Goal: Task Accomplishment & Management: Manage account settings

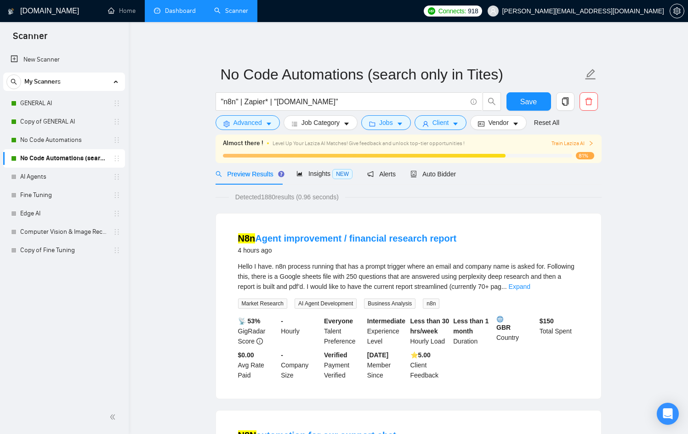
click at [171, 15] on link "Dashboard" at bounding box center [175, 11] width 42 height 8
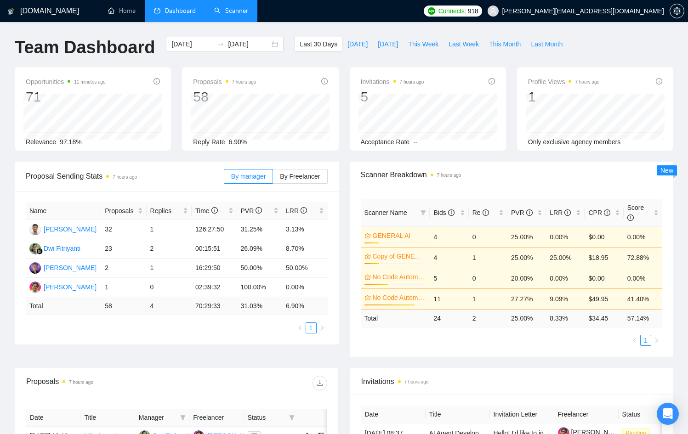
click at [243, 7] on link "Scanner" at bounding box center [231, 11] width 34 height 8
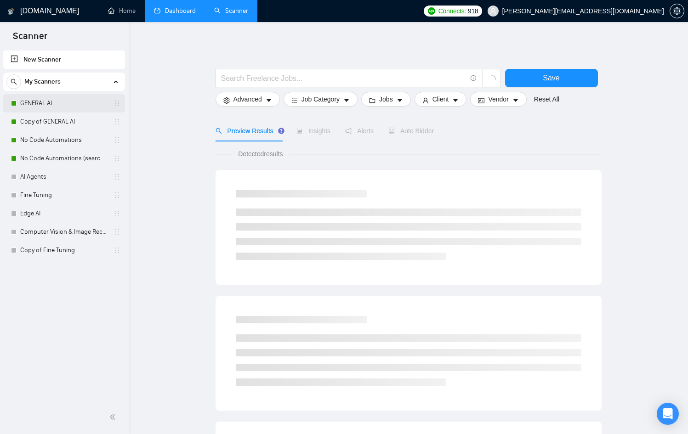
click at [77, 102] on link "GENERAL AI" at bounding box center [63, 103] width 87 height 18
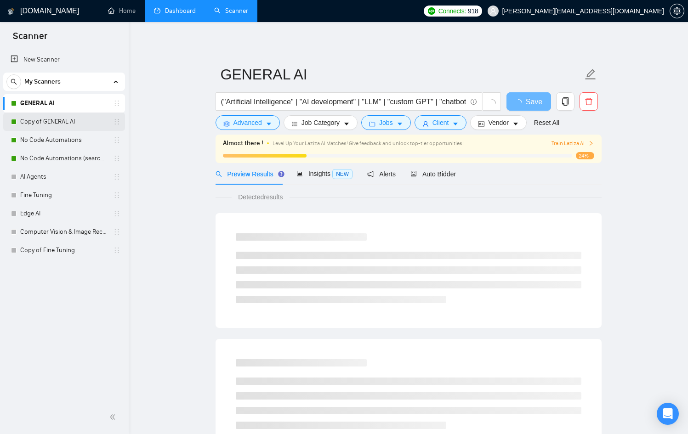
click at [78, 119] on link "Copy of GENERAL AI" at bounding box center [63, 122] width 87 height 18
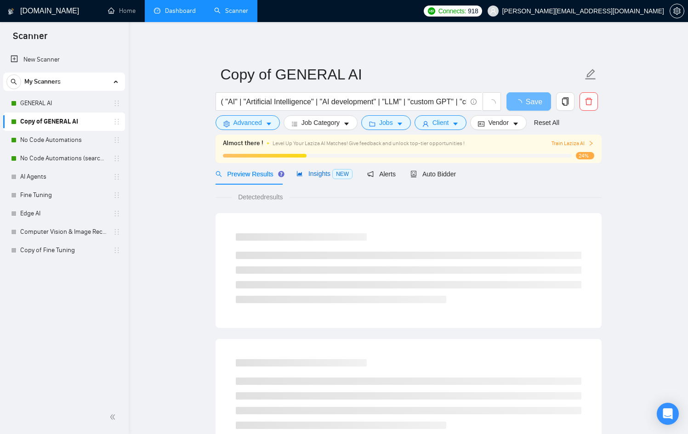
click at [305, 174] on span "Insights NEW" at bounding box center [325, 173] width 56 height 7
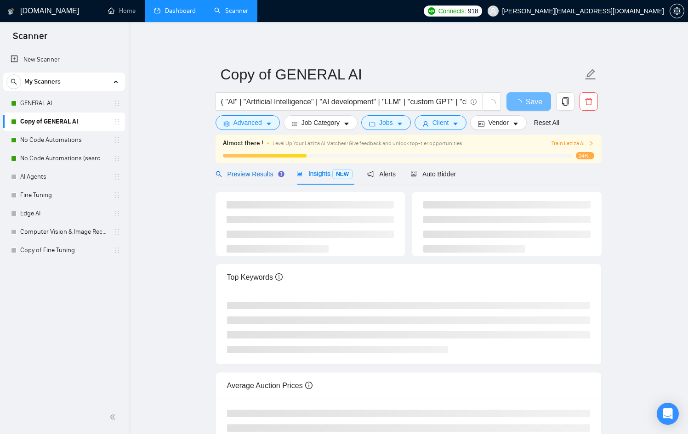
click at [267, 177] on span "Preview Results" at bounding box center [249, 174] width 66 height 7
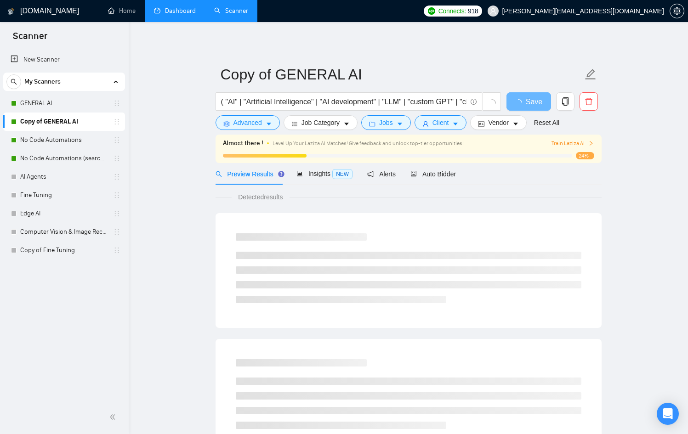
click at [267, 177] on span "Preview Results" at bounding box center [249, 174] width 66 height 7
click at [285, 199] on span "Detected results" at bounding box center [260, 197] width 57 height 10
click at [50, 99] on link "GENERAL AI" at bounding box center [63, 103] width 87 height 18
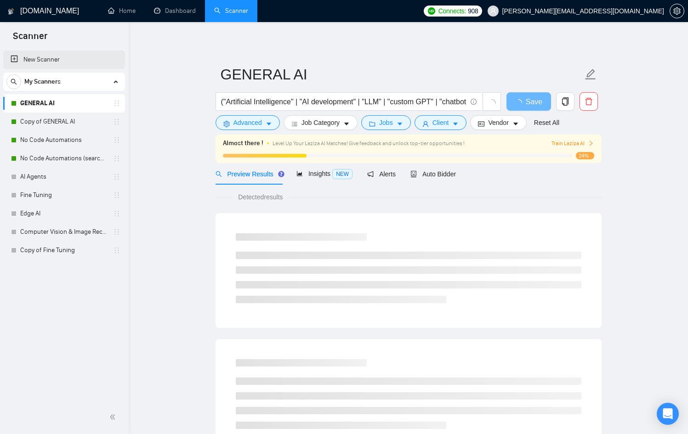
click at [56, 61] on link "New Scanner" at bounding box center [64, 60] width 107 height 18
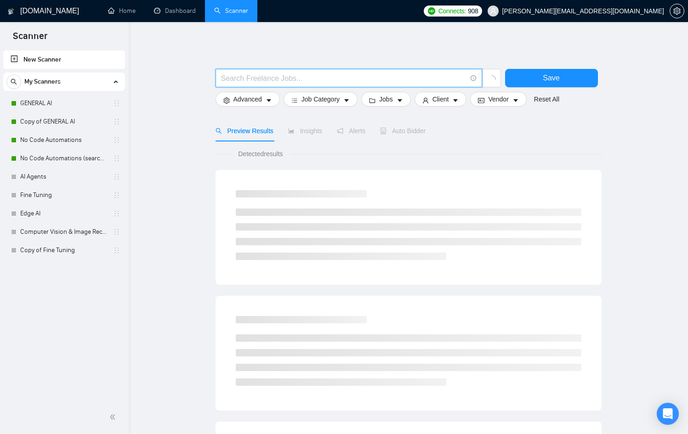
click at [271, 80] on input "text" at bounding box center [343, 78] width 245 height 11
type input "A"
type input ""AI""
click at [266, 98] on button "Advanced" at bounding box center [248, 99] width 64 height 15
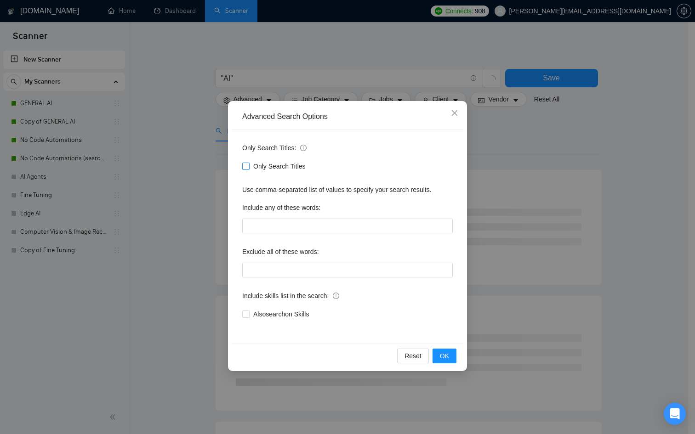
click at [292, 168] on span "Only Search Titles" at bounding box center [280, 166] width 60 height 10
click at [249, 168] on input "Only Search Titles" at bounding box center [245, 166] width 6 height 6
checkbox input "true"
click at [448, 357] on span "OK" at bounding box center [444, 356] width 9 height 10
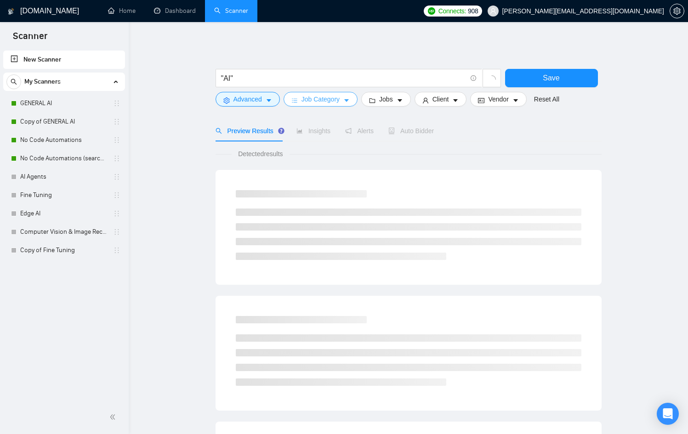
click at [329, 98] on span "Job Category" at bounding box center [321, 99] width 38 height 10
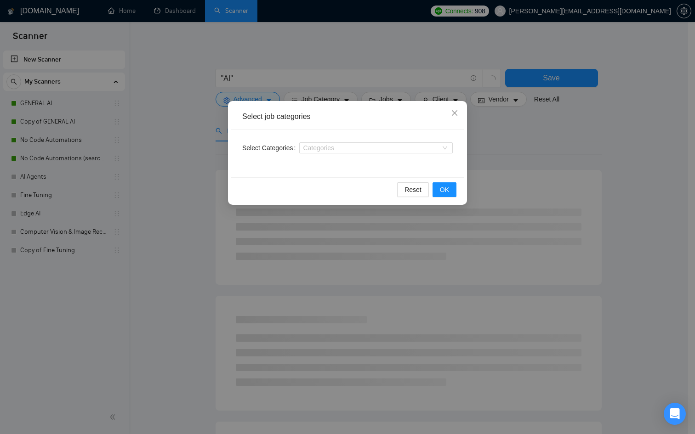
click at [394, 91] on div "Select job categories Select Categories Categories Reset OK" at bounding box center [347, 217] width 695 height 434
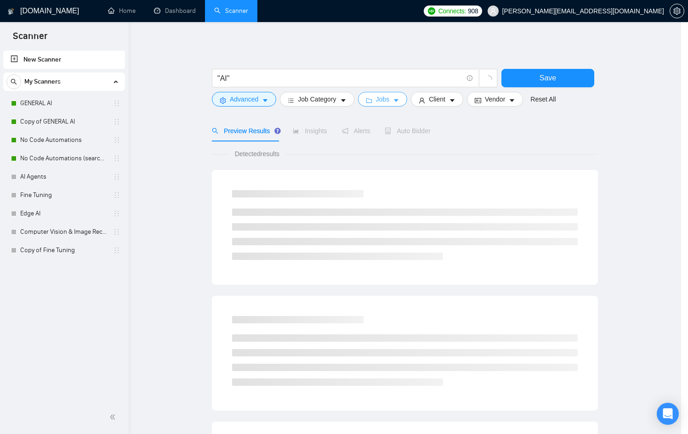
click at [390, 100] on span "Jobs" at bounding box center [383, 99] width 14 height 10
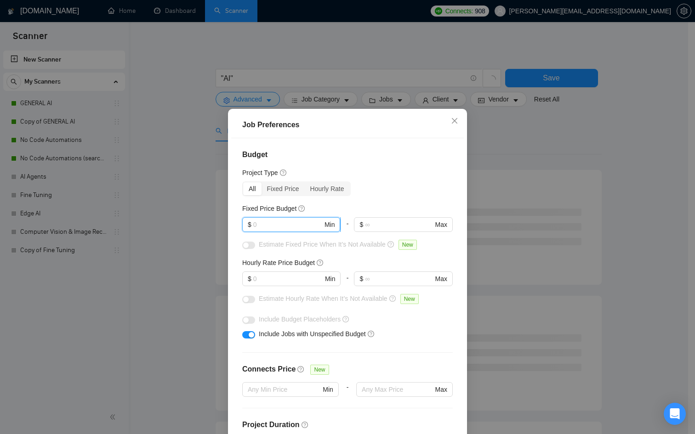
click at [271, 223] on input "text" at bounding box center [287, 225] width 69 height 10
click at [278, 188] on div "Fixed Price" at bounding box center [283, 189] width 43 height 13
click at [262, 183] on input "Fixed Price" at bounding box center [262, 183] width 0 height 0
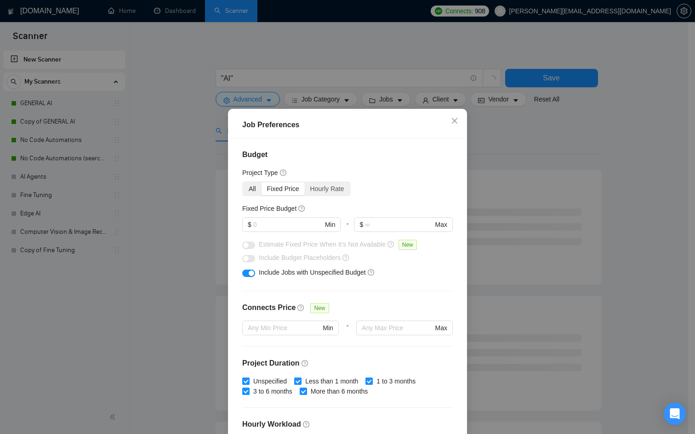
click at [257, 189] on div "All" at bounding box center [252, 189] width 18 height 13
click at [243, 183] on input "All" at bounding box center [243, 183] width 0 height 0
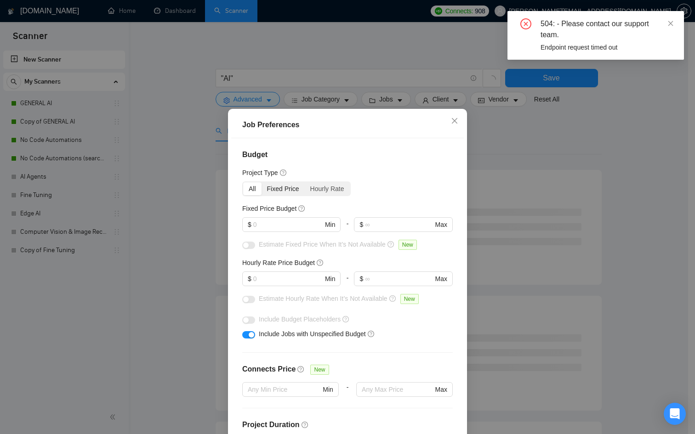
click at [267, 190] on div "Fixed Price" at bounding box center [283, 189] width 43 height 13
click at [262, 183] on input "Fixed Price" at bounding box center [262, 183] width 0 height 0
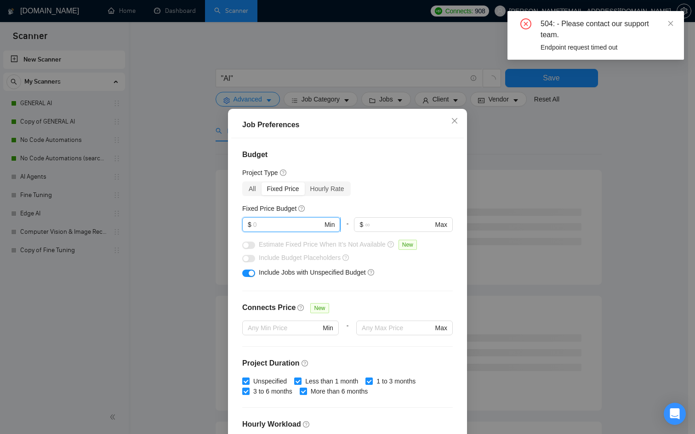
click at [273, 221] on input "text" at bounding box center [287, 225] width 69 height 10
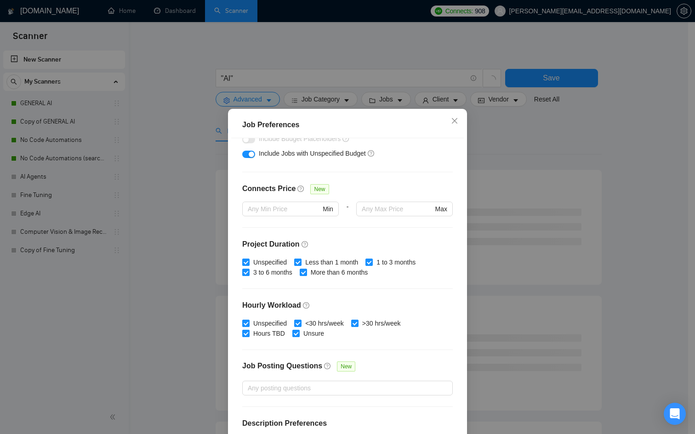
scroll to position [153, 0]
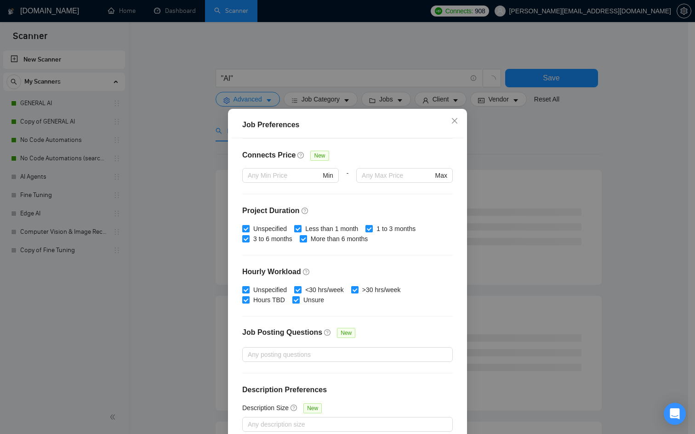
type input "2500"
click at [207, 324] on div "Job Preferences Budget Project Type All Fixed Price Hourly Rate Fixed Price Bud…" at bounding box center [347, 217] width 695 height 434
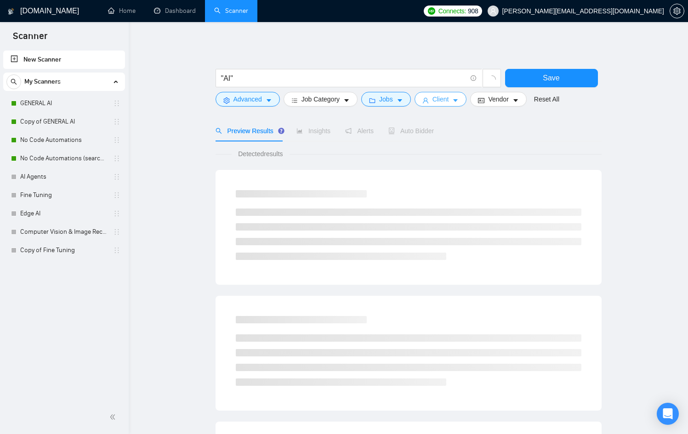
click at [442, 102] on span "Client" at bounding box center [441, 99] width 17 height 10
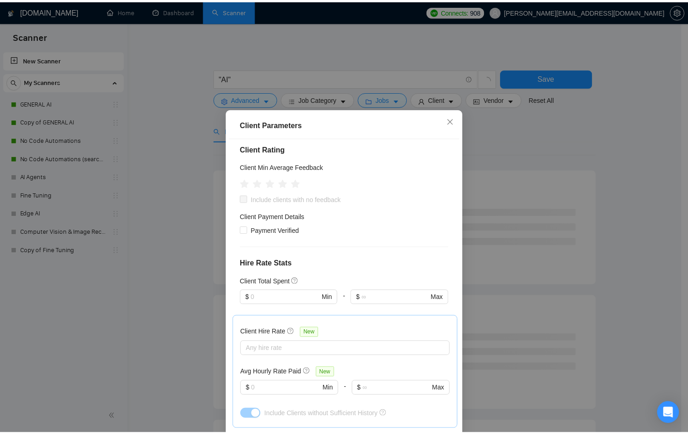
scroll to position [112, 0]
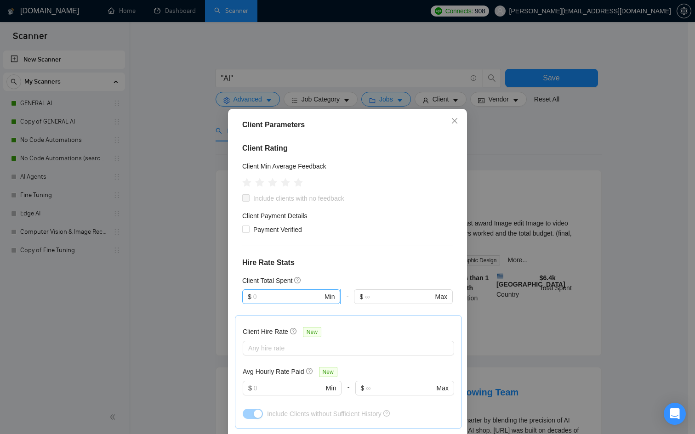
click at [275, 294] on input "text" at bounding box center [287, 297] width 69 height 10
click at [492, 157] on div "Client Parameters Client Location Include Client Countries Select Exclude Clien…" at bounding box center [347, 217] width 695 height 434
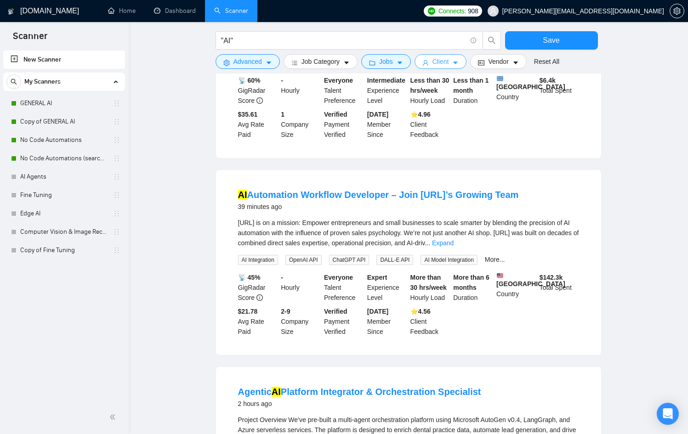
scroll to position [203, 0]
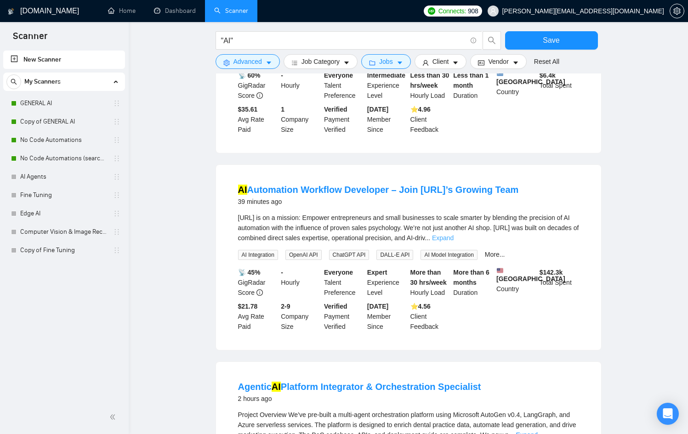
click at [454, 240] on link "Expand" at bounding box center [443, 237] width 22 height 7
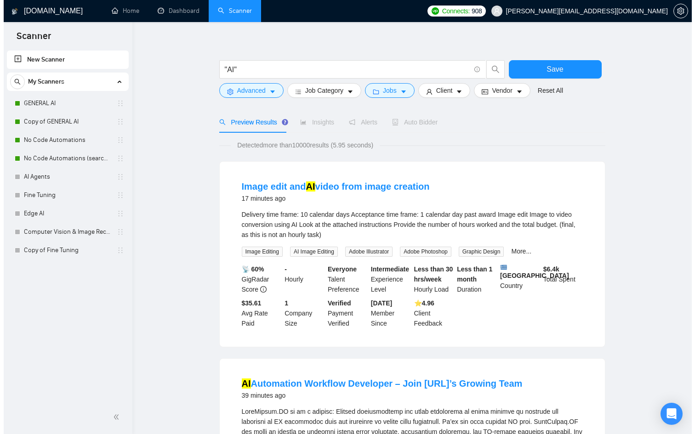
scroll to position [0, 0]
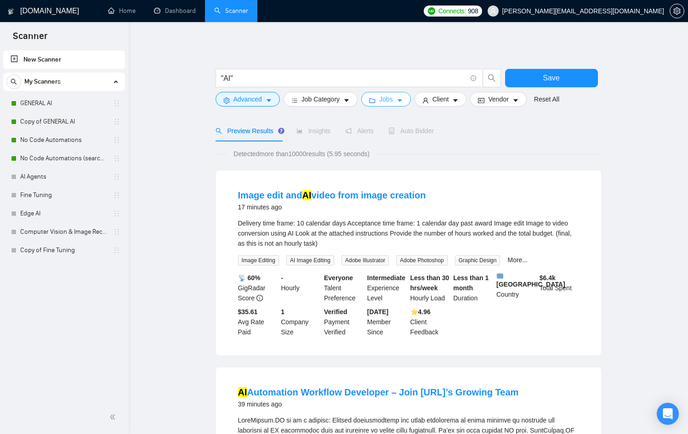
click at [411, 96] on button "Jobs" at bounding box center [386, 99] width 50 height 15
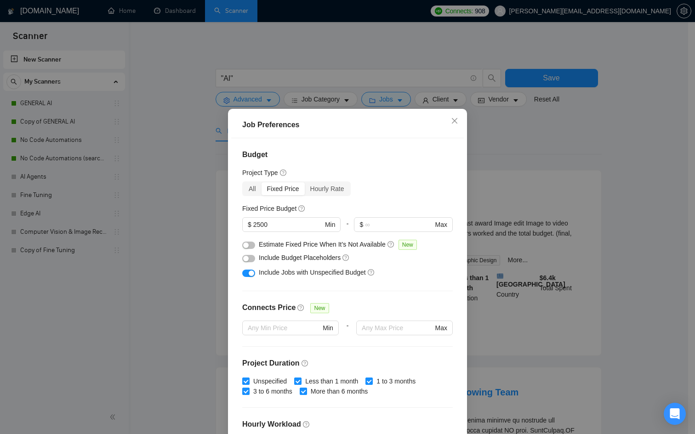
click at [249, 272] on div "button" at bounding box center [252, 274] width 6 height 6
click at [196, 263] on div "Job Preferences Budget Project Type All Fixed Price Hourly Rate Fixed Price Bud…" at bounding box center [347, 217] width 695 height 434
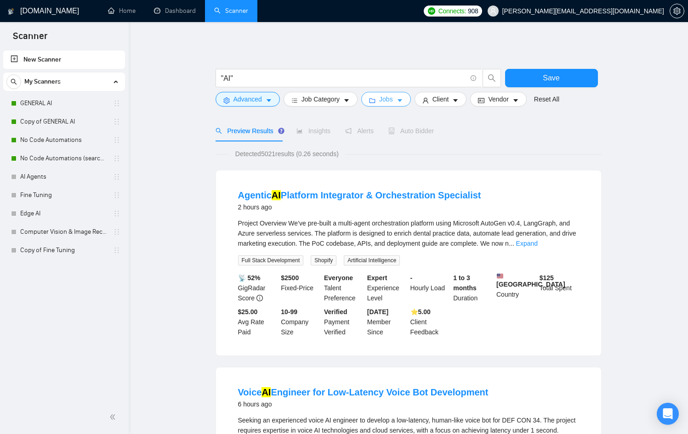
click at [411, 100] on button "Jobs" at bounding box center [386, 99] width 50 height 15
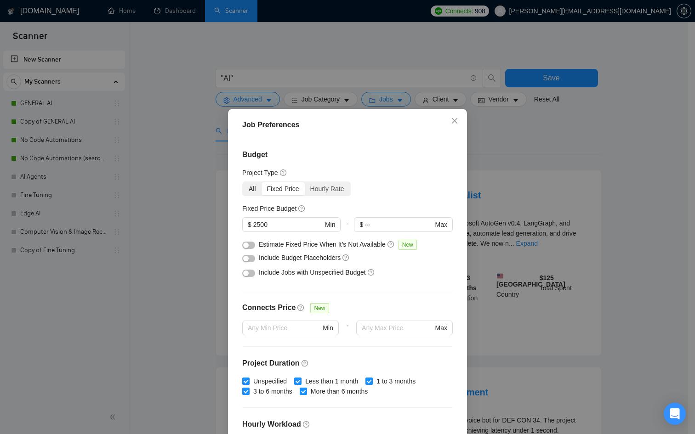
click at [246, 186] on div "All" at bounding box center [252, 189] width 18 height 13
click at [243, 183] on input "All" at bounding box center [243, 183] width 0 height 0
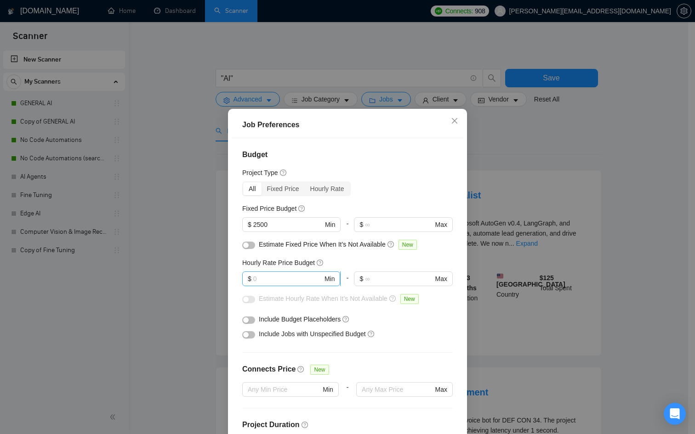
click at [278, 276] on input "text" at bounding box center [287, 279] width 69 height 10
type input "100"
click at [371, 314] on div "Include Budget Placeholders" at bounding box center [347, 319] width 211 height 15
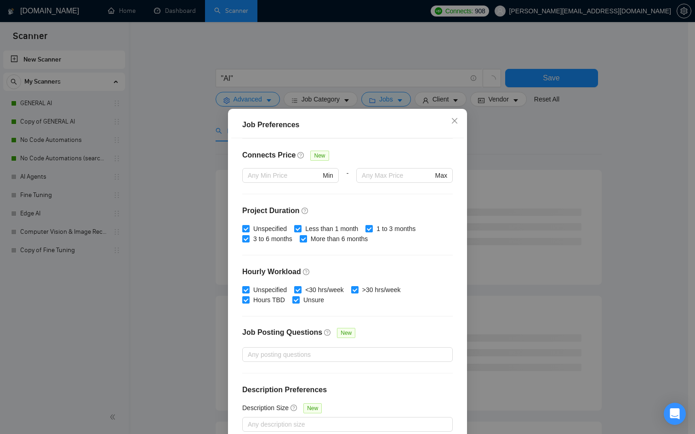
scroll to position [49, 0]
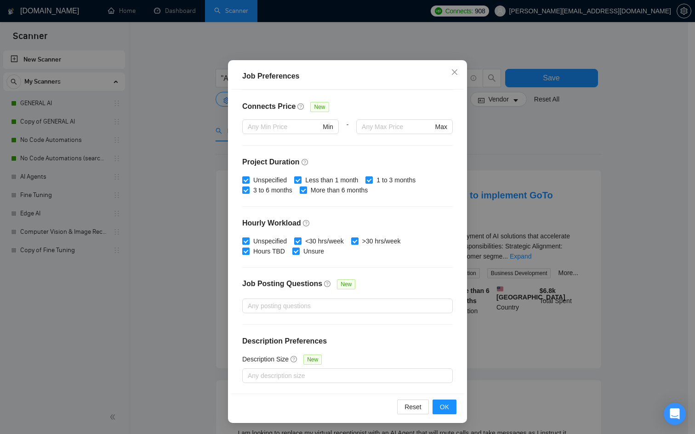
click at [501, 278] on div "Job Preferences Budget Project Type All Fixed Price Hourly Rate Fixed Price Bud…" at bounding box center [347, 217] width 695 height 434
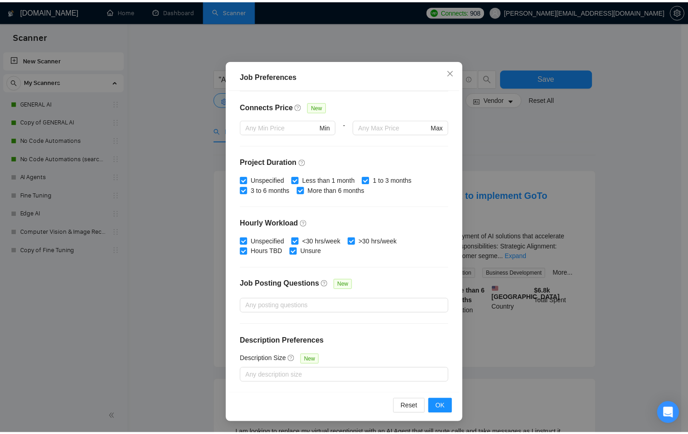
scroll to position [0, 0]
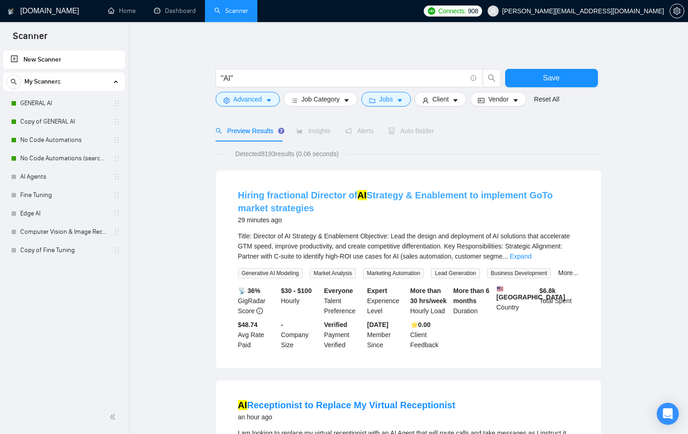
click at [424, 194] on link "Hiring fractional Director of AI Strategy & Enablement to implement GoTo market…" at bounding box center [395, 201] width 315 height 23
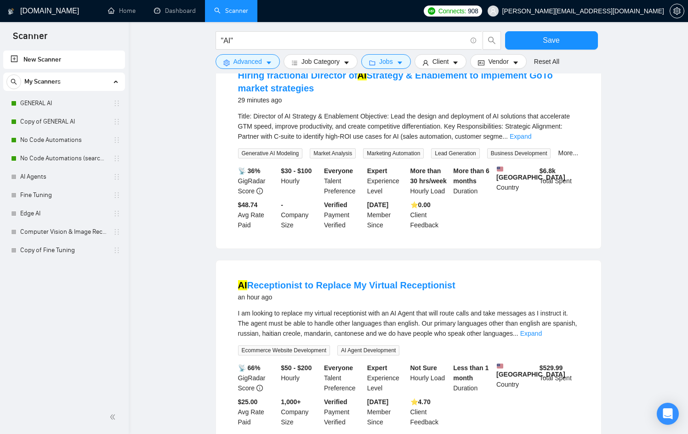
scroll to position [120, 0]
click at [370, 290] on link "AI Receptionist to Replace My Virtual Receptionist" at bounding box center [346, 285] width 217 height 10
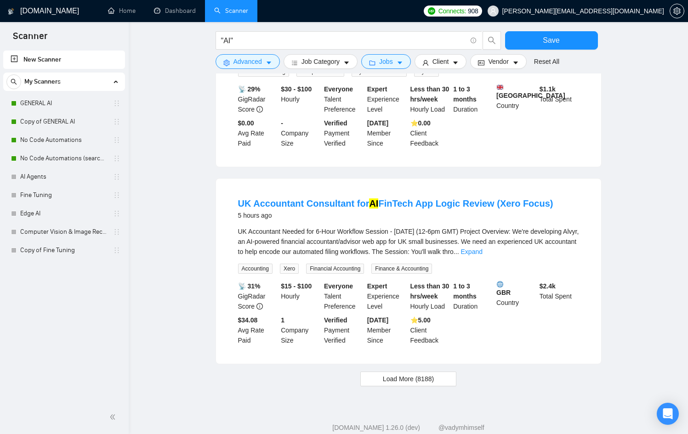
scroll to position [794, 0]
click at [408, 383] on span "Load More (8188)" at bounding box center [408, 378] width 51 height 10
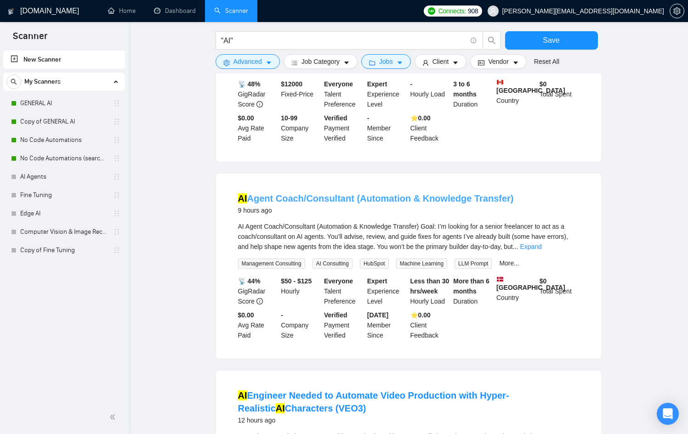
scroll to position [1618, 0]
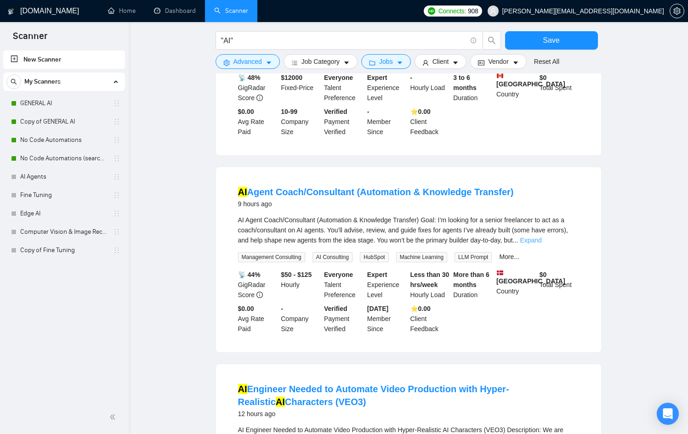
click at [542, 244] on link "Expand" at bounding box center [531, 240] width 22 height 7
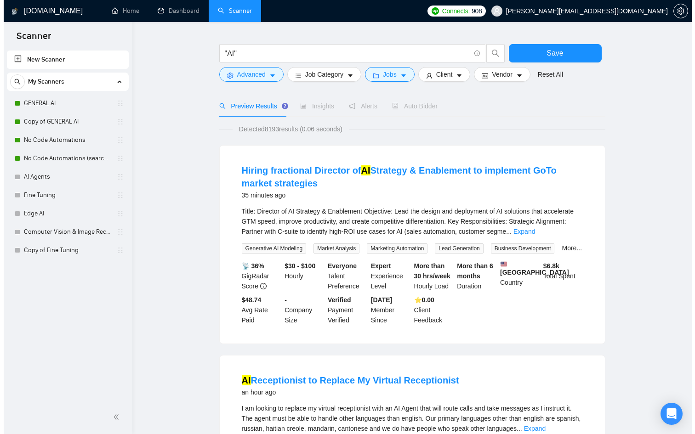
scroll to position [0, 0]
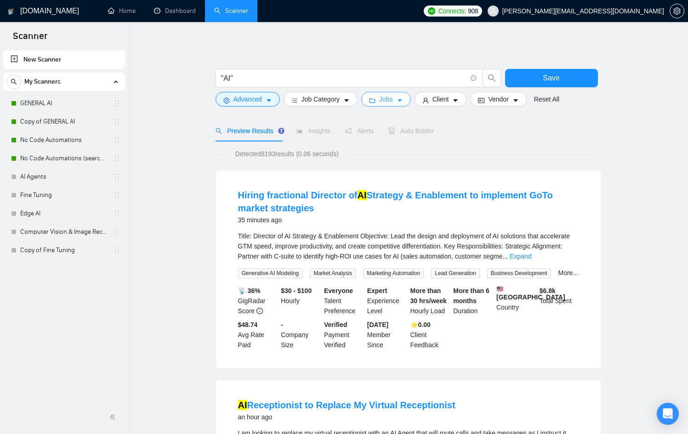
click at [389, 99] on span "Jobs" at bounding box center [386, 99] width 14 height 10
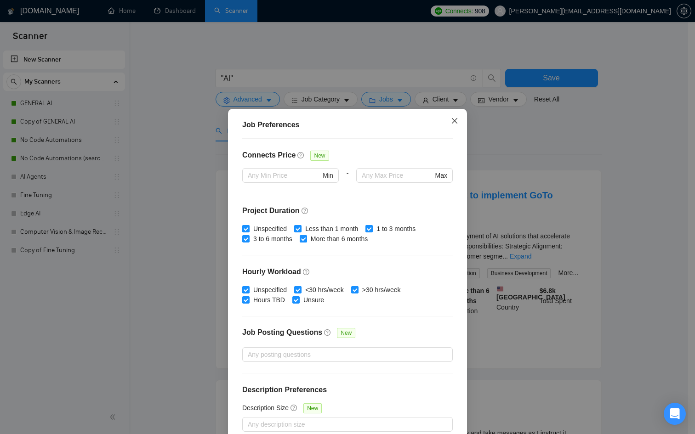
click at [451, 114] on span "Close" at bounding box center [454, 121] width 25 height 25
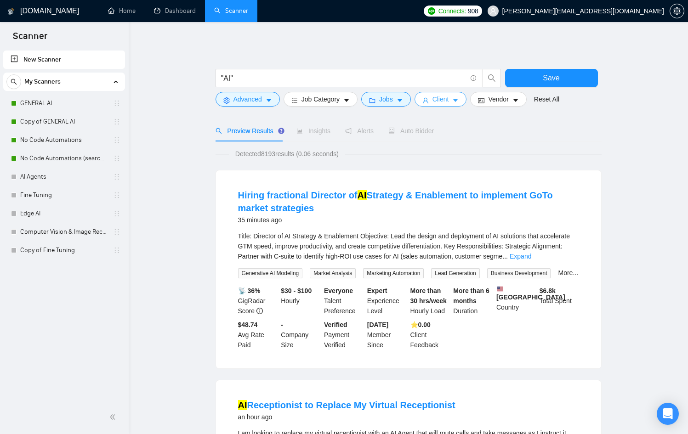
click at [439, 98] on span "Client" at bounding box center [441, 99] width 17 height 10
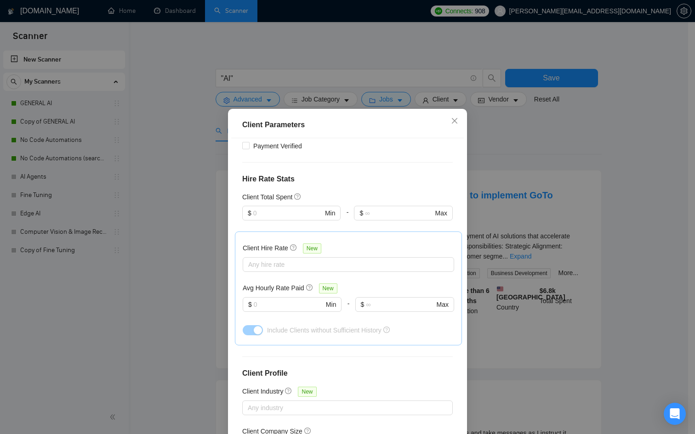
scroll to position [268, 0]
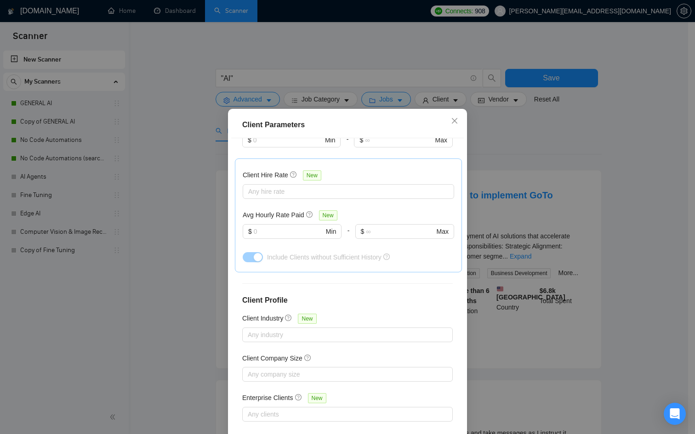
click at [190, 256] on div "Client Parameters Client Location Include Client Countries Select Exclude Clien…" at bounding box center [347, 217] width 695 height 434
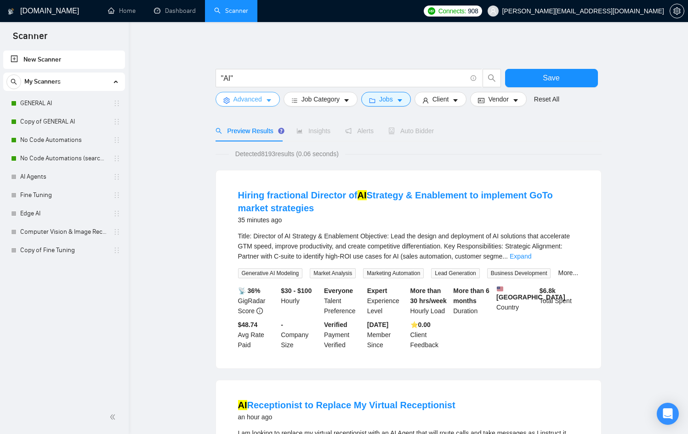
click at [260, 97] on span "Advanced" at bounding box center [248, 99] width 29 height 10
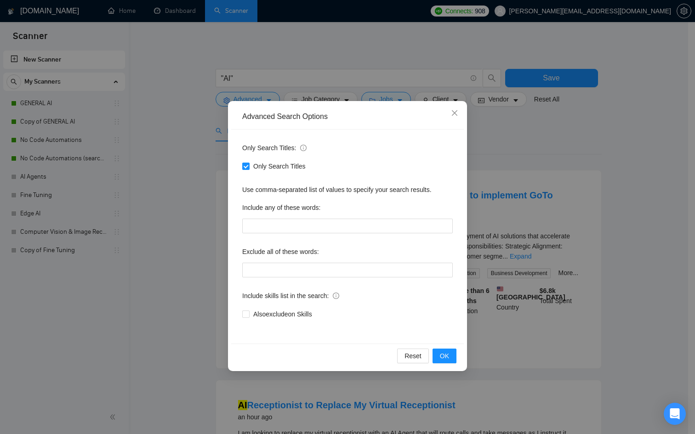
click at [160, 201] on div "Advanced Search Options Only Search Titles: Only Search Titles Use comma-separa…" at bounding box center [347, 217] width 695 height 434
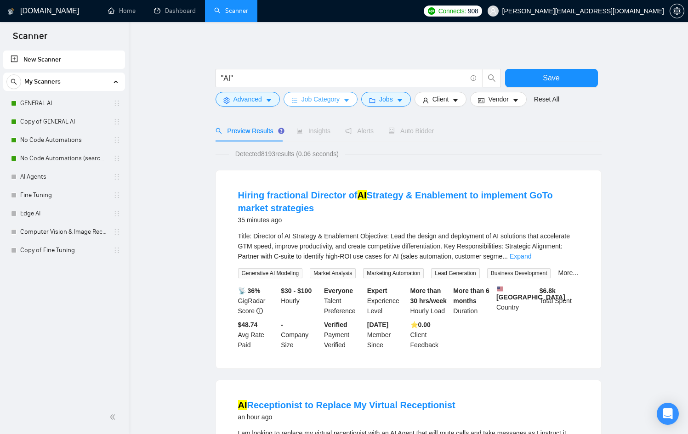
click at [322, 99] on span "Job Category" at bounding box center [321, 99] width 38 height 10
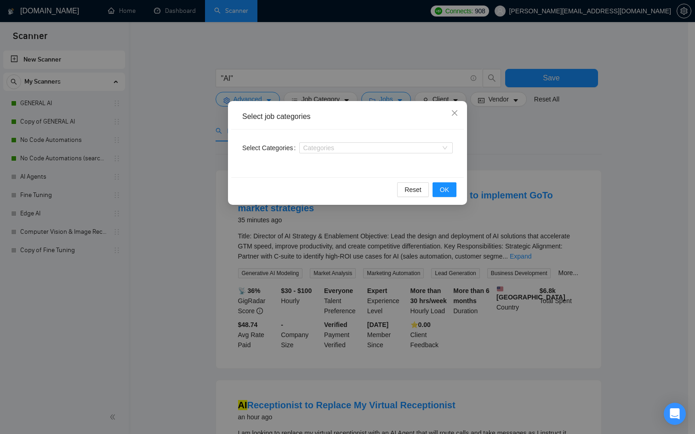
click at [235, 112] on div "Select job categories" at bounding box center [347, 116] width 233 height 25
click at [239, 82] on div "Select job categories Select Categories Categories Reset OK" at bounding box center [347, 217] width 695 height 434
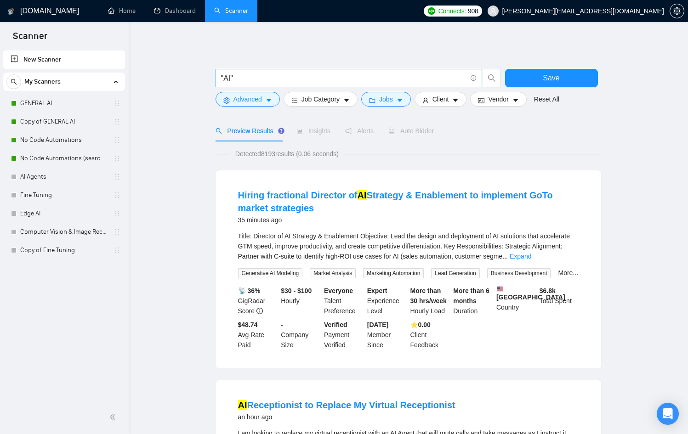
click at [231, 77] on input ""AI"" at bounding box center [343, 78] width 245 height 11
type input ""n8n""
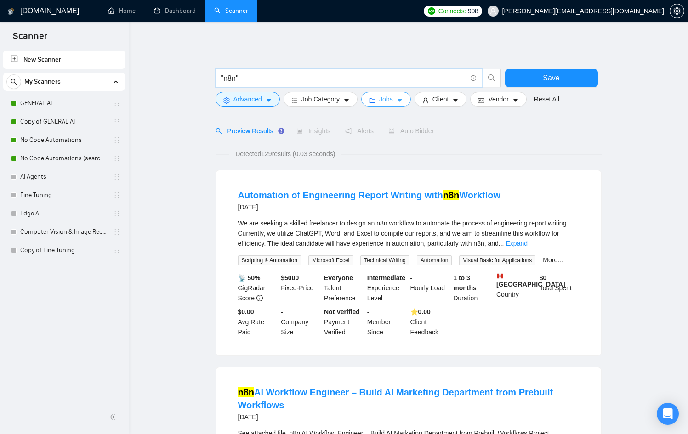
click at [394, 104] on button "Jobs" at bounding box center [386, 99] width 50 height 15
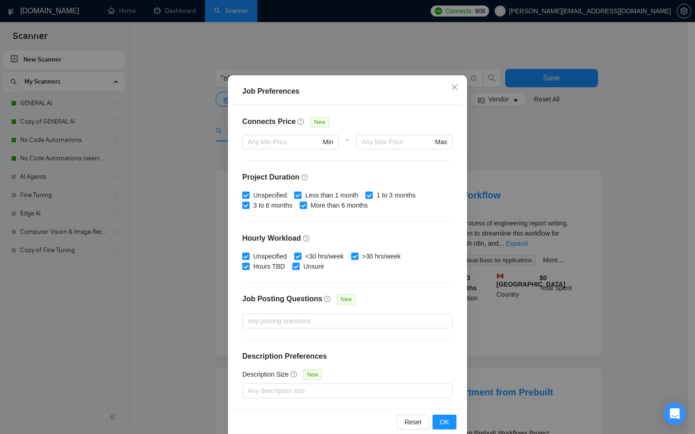
scroll to position [0, 0]
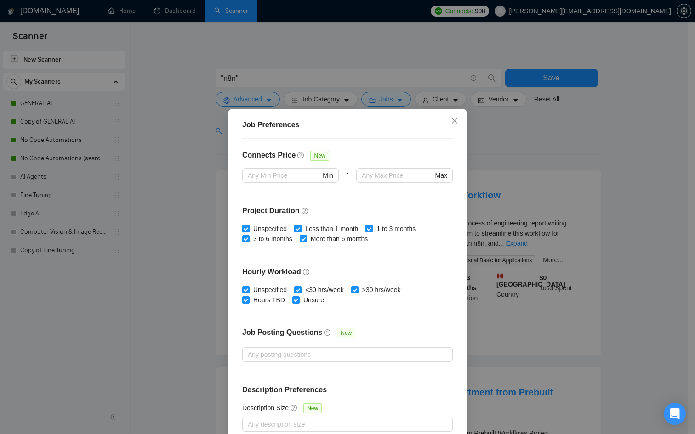
click at [491, 116] on div "Job Preferences Budget Project Type All Fixed Price Hourly Rate Fixed Price Bud…" at bounding box center [347, 217] width 695 height 434
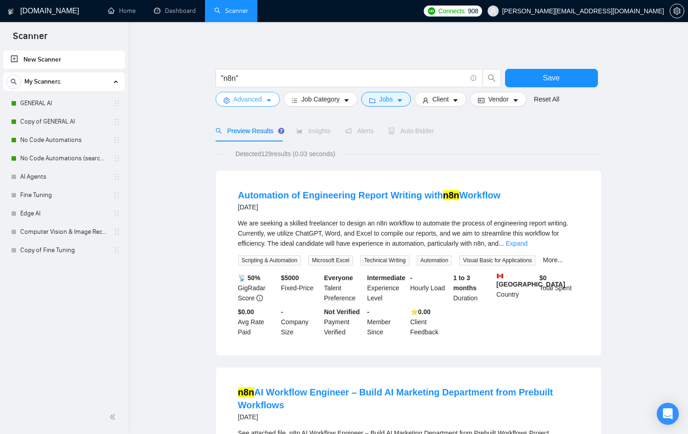
click at [236, 93] on button "Advanced" at bounding box center [248, 99] width 64 height 15
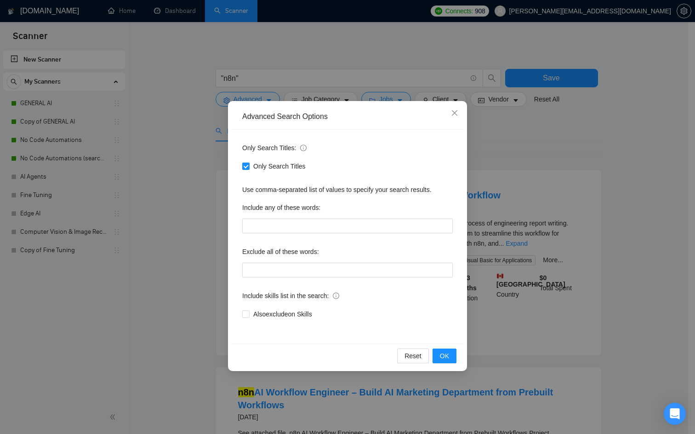
click at [457, 232] on div "Only Search Titles: Only Search Titles Use comma-separated list of values to sp…" at bounding box center [347, 237] width 233 height 214
click at [503, 207] on div "Advanced Search Options Only Search Titles: Only Search Titles Use comma-separa…" at bounding box center [347, 217] width 695 height 434
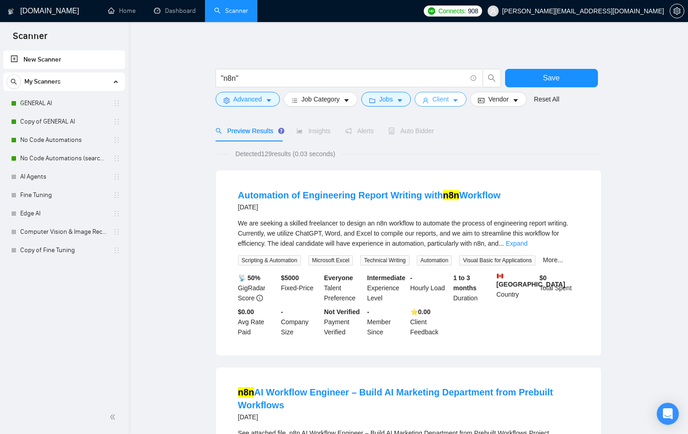
click at [436, 100] on span "Client" at bounding box center [441, 99] width 17 height 10
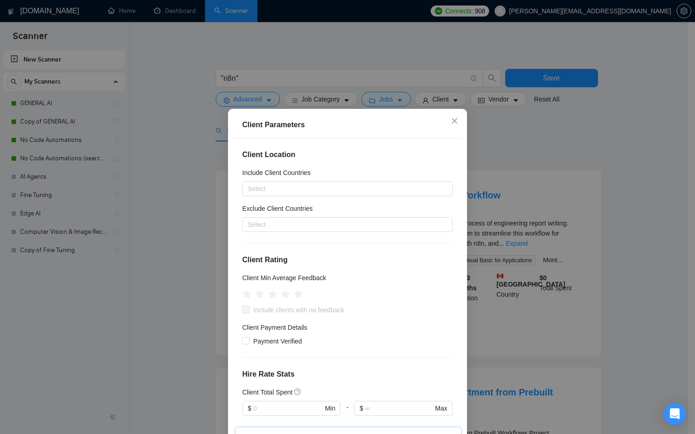
click at [530, 200] on div "Client Parameters Client Location Include Client Countries Select Exclude Clien…" at bounding box center [347, 217] width 695 height 434
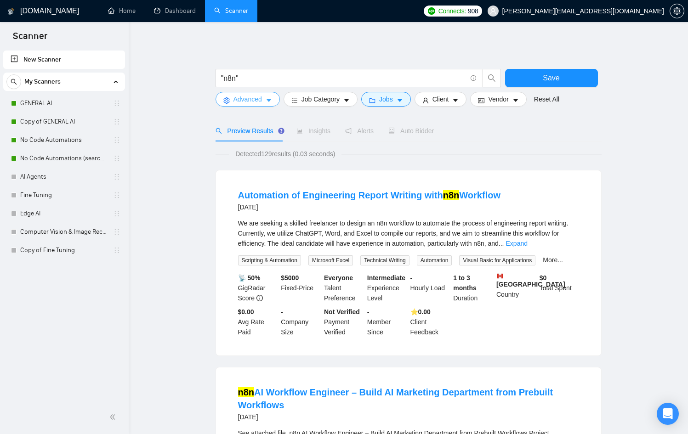
click at [264, 95] on button "Advanced" at bounding box center [248, 99] width 64 height 15
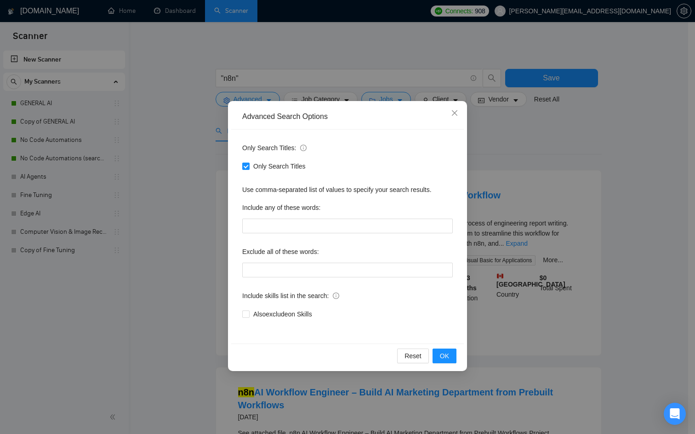
click at [521, 141] on div "Advanced Search Options Only Search Titles: Only Search Titles Use comma-separa…" at bounding box center [347, 217] width 695 height 434
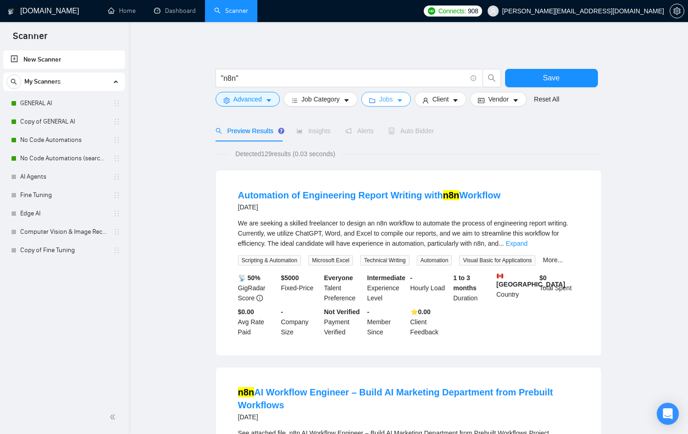
click at [381, 101] on button "Jobs" at bounding box center [386, 99] width 50 height 15
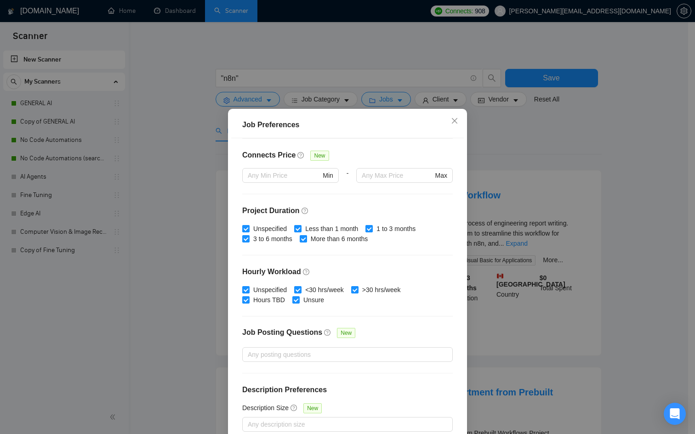
scroll to position [49, 0]
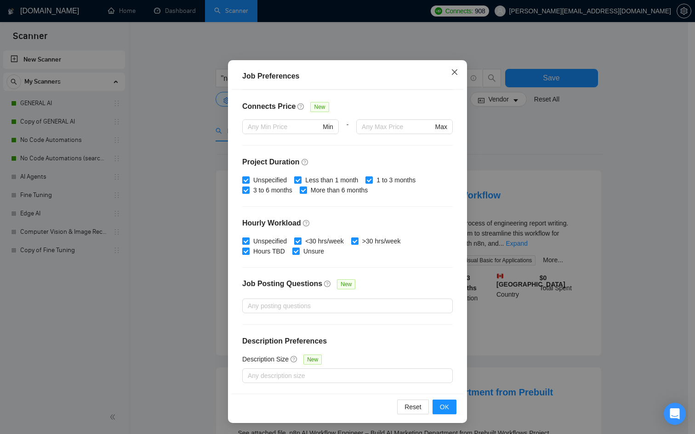
click at [442, 75] on span "Close" at bounding box center [454, 72] width 25 height 25
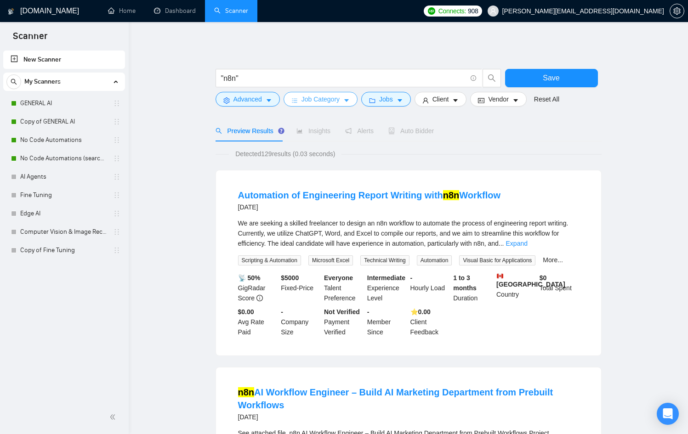
click at [311, 93] on button "Job Category" at bounding box center [321, 99] width 74 height 15
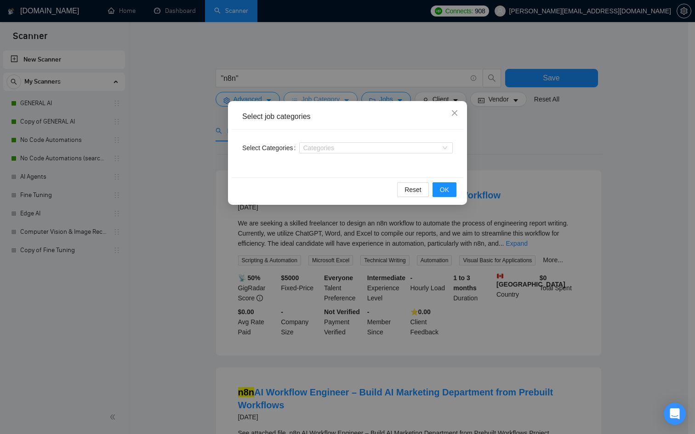
click at [311, 93] on div "Select job categories Select Categories Categories Reset OK" at bounding box center [347, 217] width 695 height 434
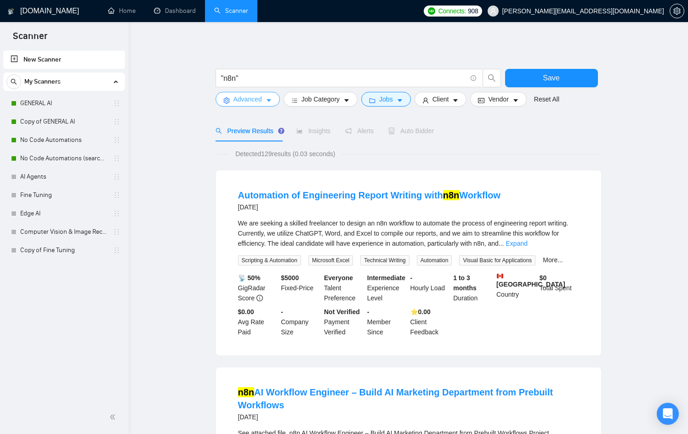
click at [226, 94] on button "Advanced" at bounding box center [248, 99] width 64 height 15
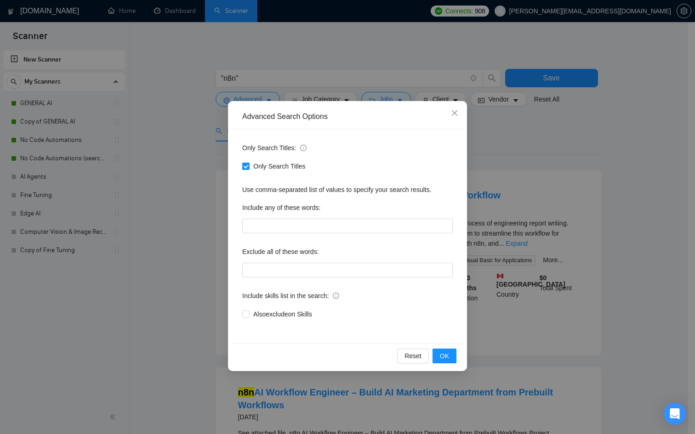
click at [279, 166] on span "Only Search Titles" at bounding box center [280, 166] width 60 height 10
click at [249, 166] on input "Only Search Titles" at bounding box center [245, 166] width 6 height 6
click at [279, 166] on span "Only Search Titles" at bounding box center [280, 166] width 60 height 10
click at [249, 166] on input "Only Search Titles" at bounding box center [245, 166] width 6 height 6
checkbox input "true"
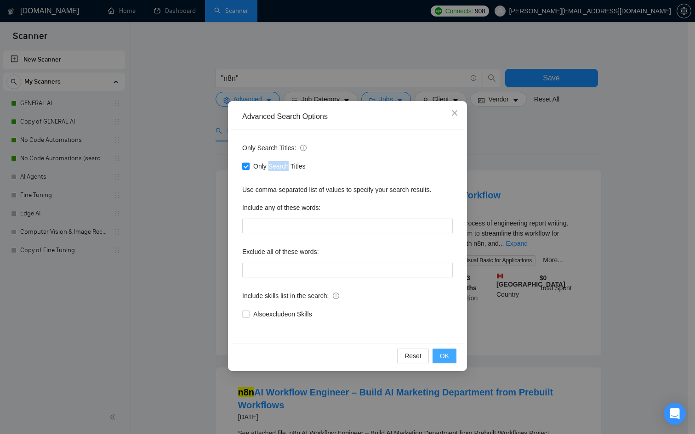
click at [452, 355] on button "OK" at bounding box center [445, 356] width 24 height 15
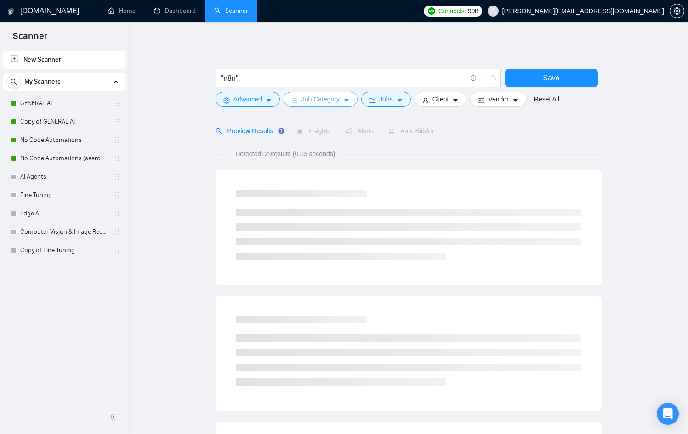
click at [353, 101] on button "Job Category" at bounding box center [321, 99] width 74 height 15
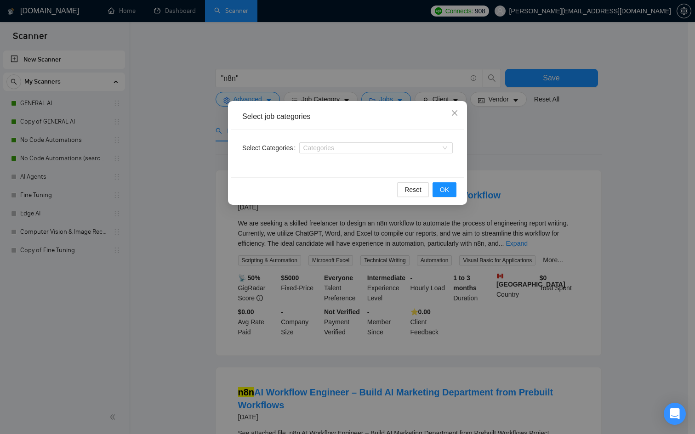
click at [352, 100] on div "Select job categories Select Categories Categories Reset OK" at bounding box center [347, 217] width 695 height 434
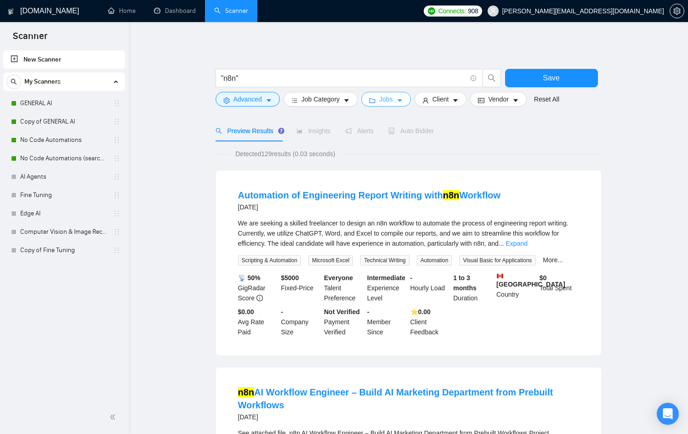
click at [392, 103] on span "Jobs" at bounding box center [386, 99] width 14 height 10
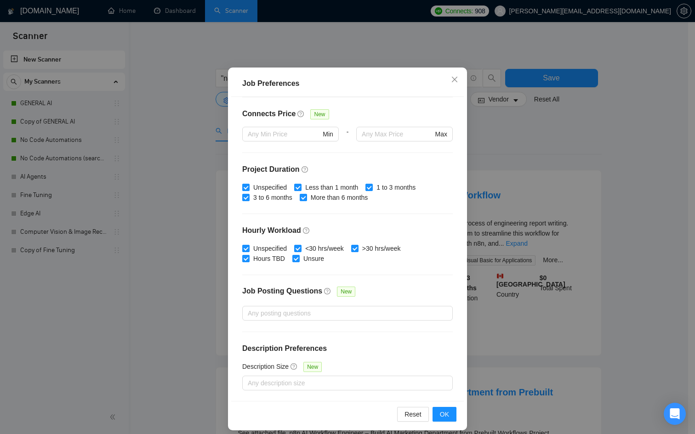
scroll to position [49, 0]
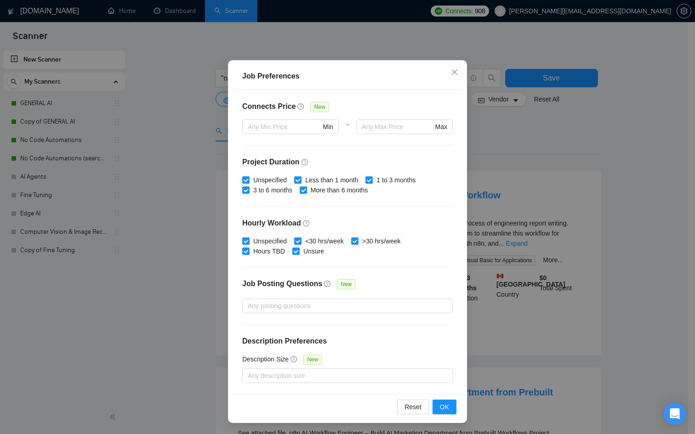
click at [481, 193] on div "Job Preferences Budget Project Type All Fixed Price Hourly Rate Fixed Price Bud…" at bounding box center [347, 217] width 695 height 434
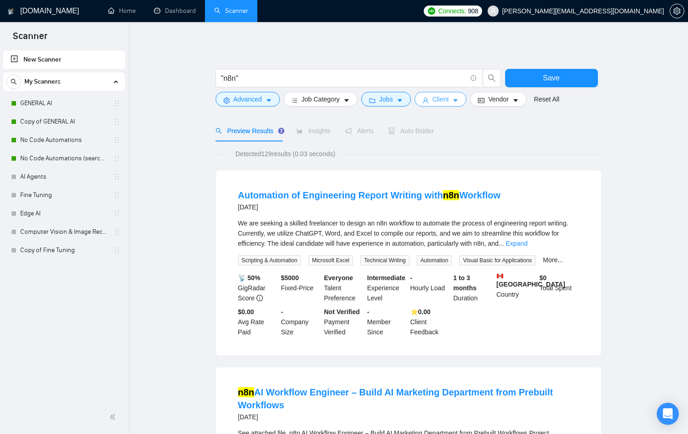
click at [445, 104] on button "Client" at bounding box center [441, 99] width 52 height 15
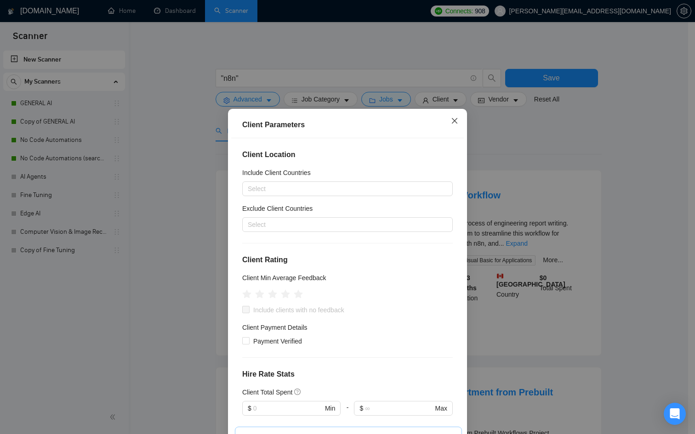
click at [451, 125] on icon "close" at bounding box center [454, 120] width 7 height 7
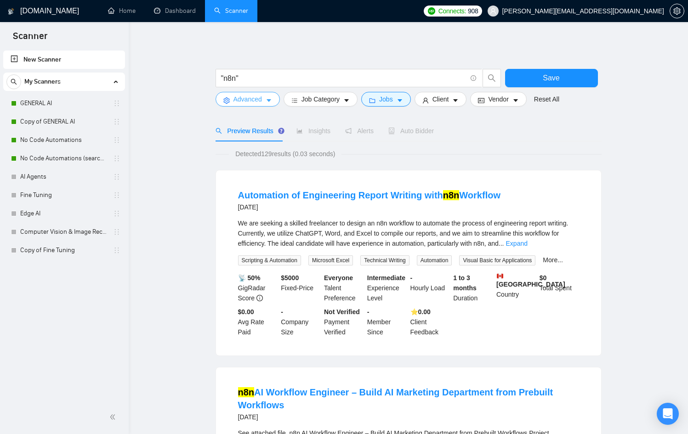
click at [258, 99] on span "Advanced" at bounding box center [248, 99] width 29 height 10
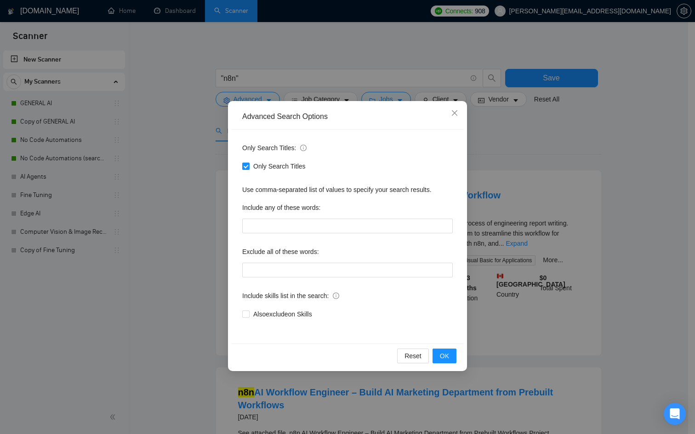
click at [160, 175] on div "Advanced Search Options Only Search Titles: Only Search Titles Use comma-separa…" at bounding box center [347, 217] width 695 height 434
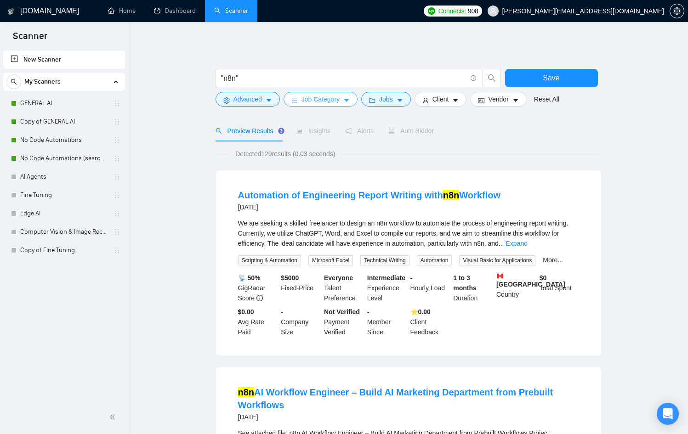
click at [352, 94] on button "Job Category" at bounding box center [321, 99] width 74 height 15
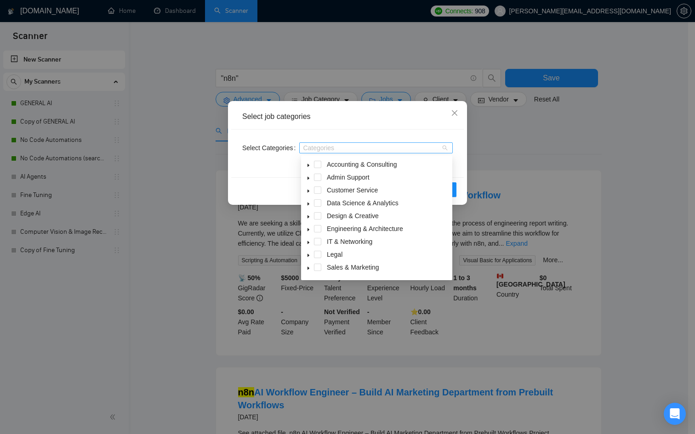
click at [325, 145] on div at bounding box center [372, 147] width 140 height 7
click at [346, 240] on span "IT & Networking" at bounding box center [350, 241] width 46 height 7
click at [468, 190] on div "Select job categories Select Categories IT & Networking IT & Networking Reset OK" at bounding box center [347, 217] width 695 height 434
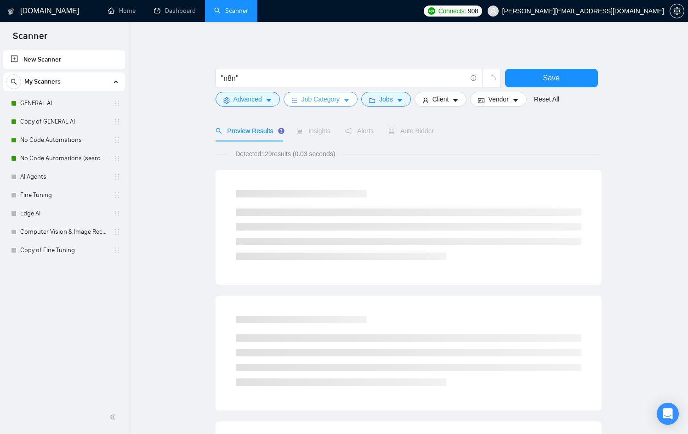
click at [339, 103] on span "Job Category" at bounding box center [321, 99] width 38 height 10
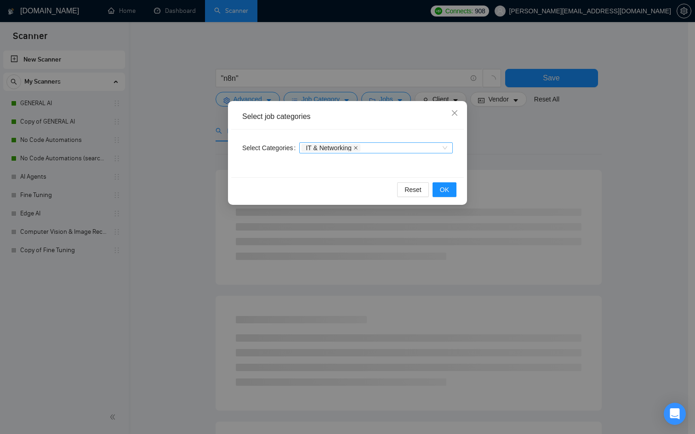
click at [358, 146] on icon "close" at bounding box center [356, 148] width 5 height 5
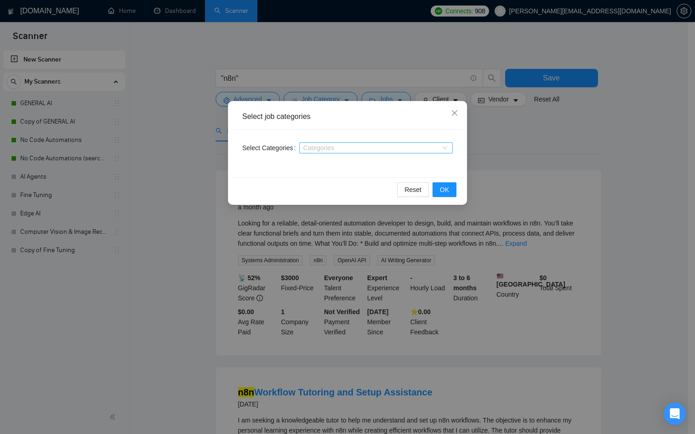
click at [493, 132] on div "Select job categories Select Categories Categories Reset OK" at bounding box center [347, 217] width 695 height 434
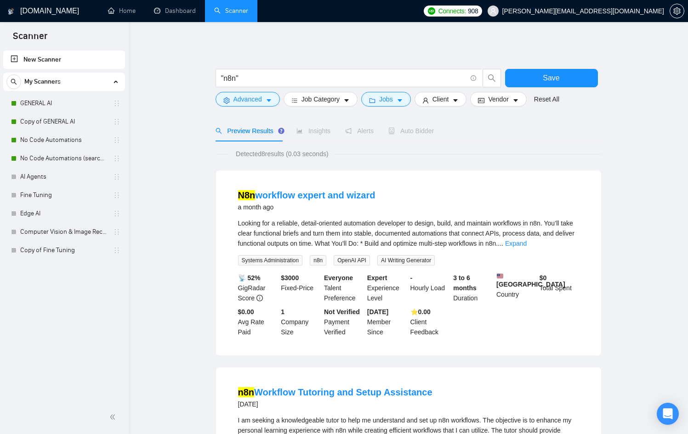
click at [501, 110] on form ""n8n" Save Advanced Job Category Jobs Client Vendor Reset All" at bounding box center [409, 85] width 386 height 51
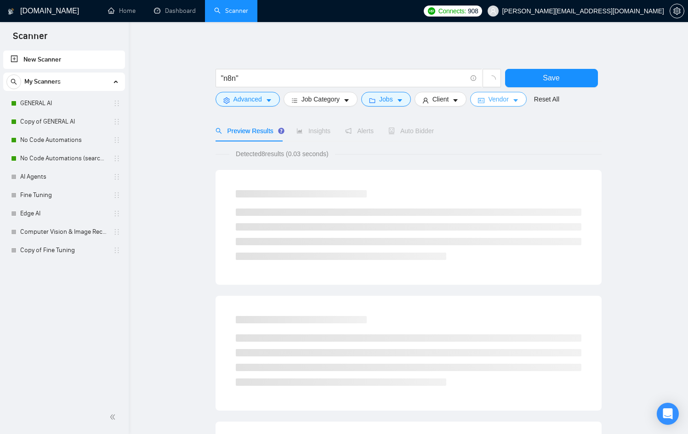
click at [499, 98] on span "Vendor" at bounding box center [498, 99] width 20 height 10
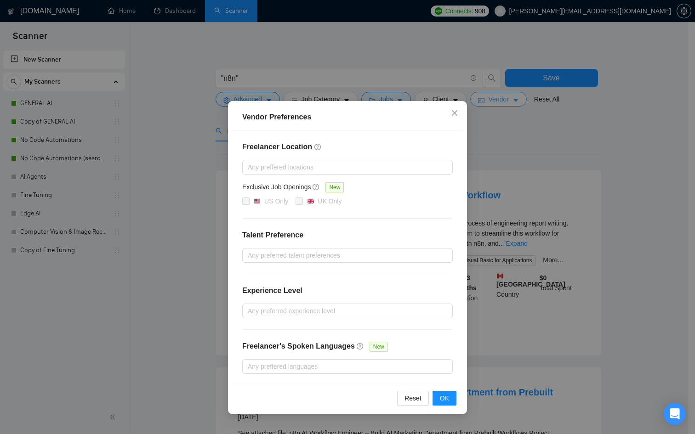
click at [499, 98] on div "Vendor Preferences Freelancer Location Any preffered locations Exclusive Job Op…" at bounding box center [347, 217] width 695 height 434
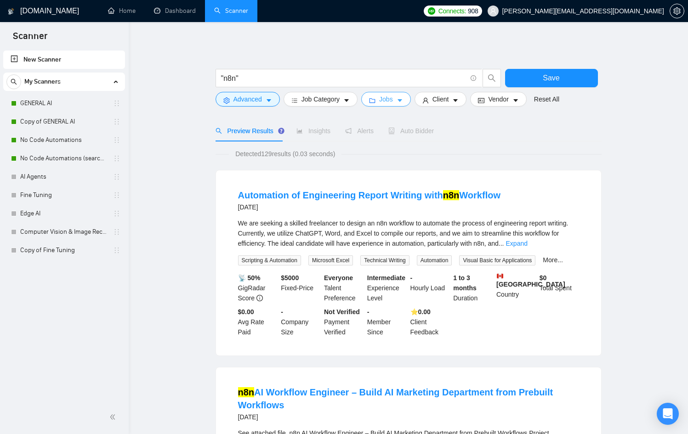
click at [405, 96] on button "Jobs" at bounding box center [386, 99] width 50 height 15
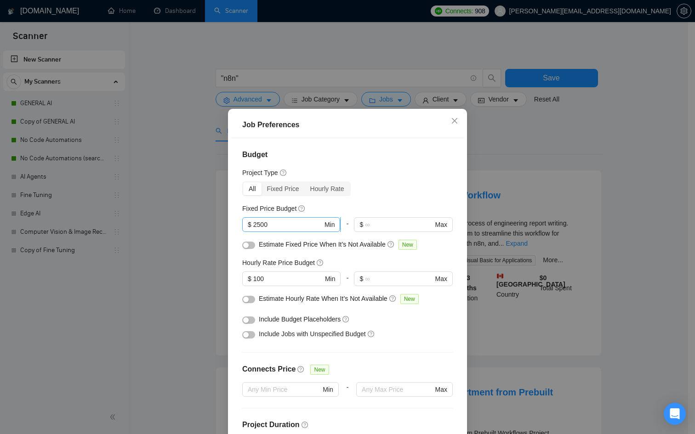
click at [269, 228] on input "2500" at bounding box center [287, 225] width 69 height 10
drag, startPoint x: 276, startPoint y: 225, endPoint x: 225, endPoint y: 223, distance: 51.5
click at [228, 223] on div "Job Preferences Budget Project Type All Fixed Price Hourly Rate Fixed Price Bud…" at bounding box center [347, 290] width 239 height 363
click at [254, 224] on input "5000" at bounding box center [287, 225] width 69 height 10
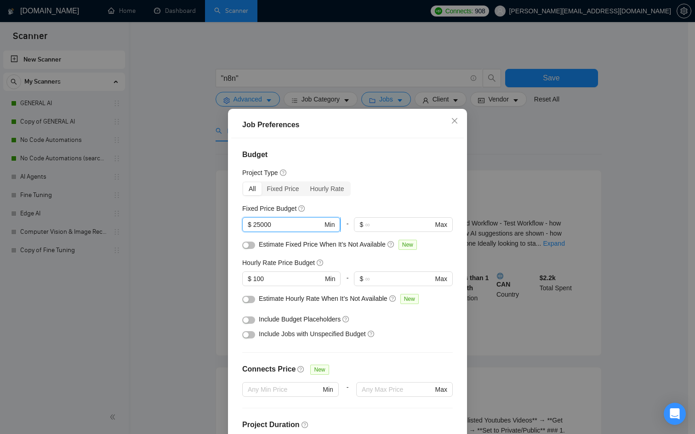
type input "2500"
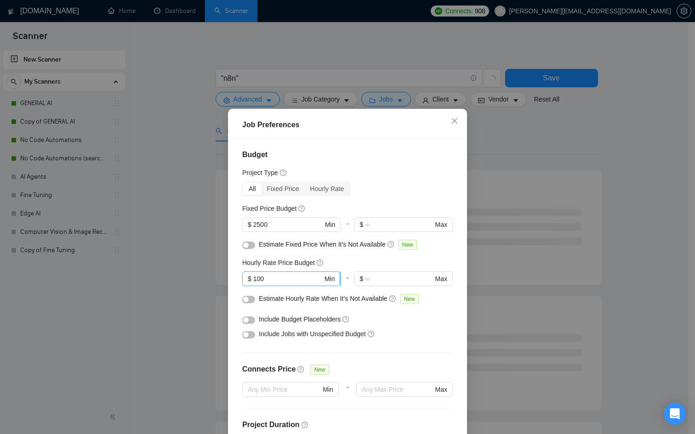
click at [253, 274] on span "$ 100 Min" at bounding box center [291, 279] width 98 height 15
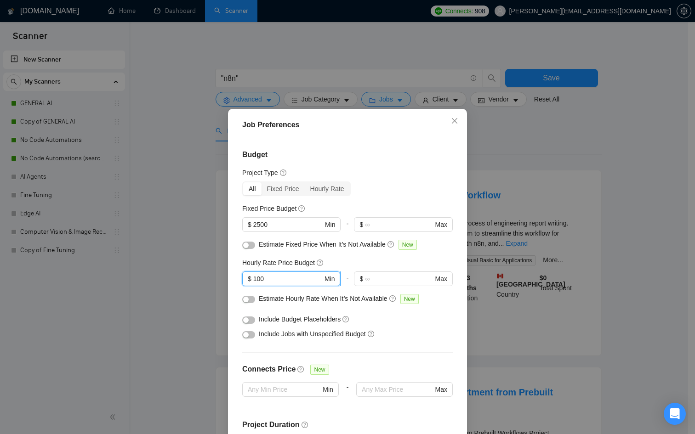
click at [255, 280] on input "100" at bounding box center [287, 279] width 69 height 10
type input "200"
click at [194, 273] on div "Job Preferences Budget Project Type All Fixed Price Hourly Rate Fixed Price Bud…" at bounding box center [347, 217] width 695 height 434
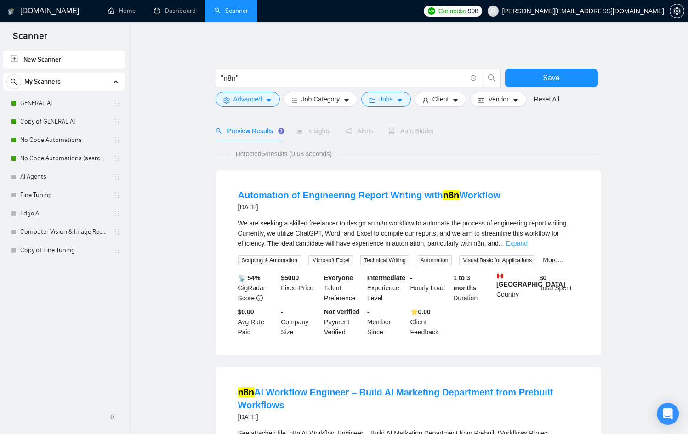
click at [528, 241] on link "Expand" at bounding box center [517, 243] width 22 height 7
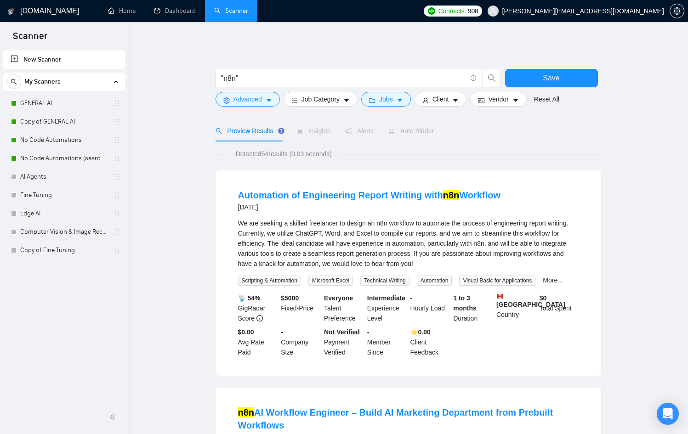
click at [69, 55] on link "New Scanner" at bounding box center [64, 60] width 107 height 18
click at [387, 97] on span "Jobs" at bounding box center [386, 99] width 14 height 10
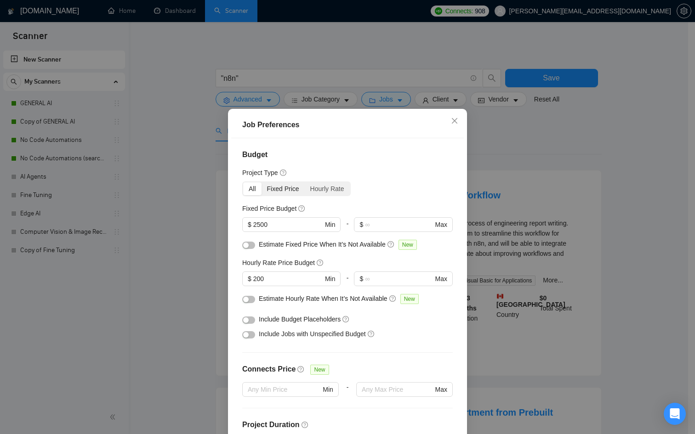
click at [286, 189] on div "Fixed Price" at bounding box center [283, 189] width 43 height 13
click at [262, 183] on input "Fixed Price" at bounding box center [262, 183] width 0 height 0
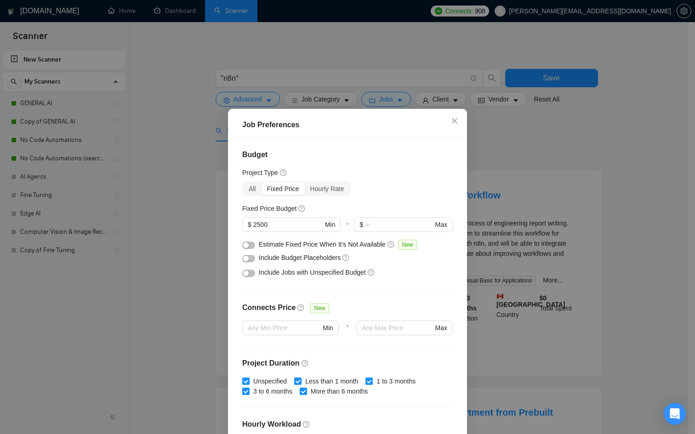
click at [197, 227] on div "Job Preferences Budget Project Type All Fixed Price Hourly Rate Fixed Price Bud…" at bounding box center [347, 217] width 695 height 434
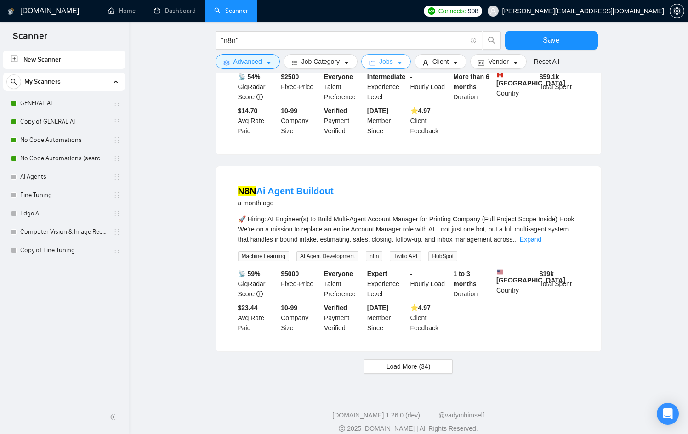
scroll to position [829, 0]
click at [542, 243] on link "Expand" at bounding box center [531, 238] width 22 height 7
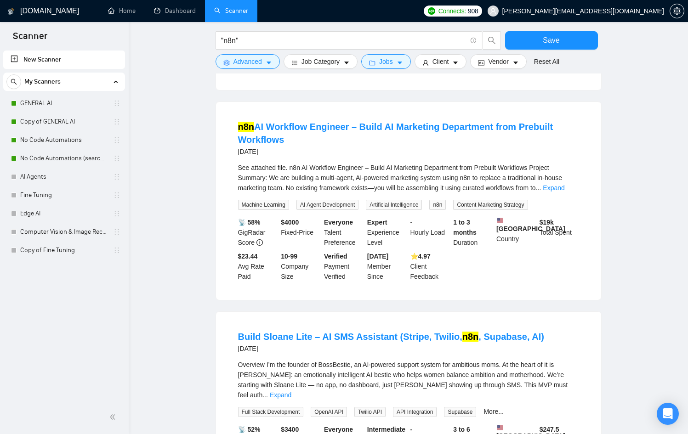
scroll to position [0, 0]
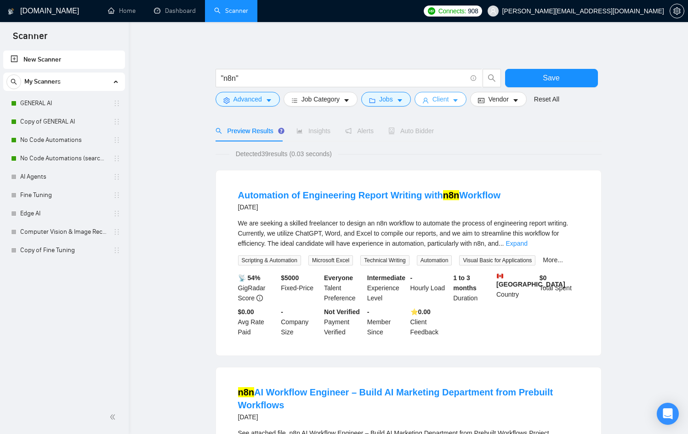
click at [449, 99] on span "Client" at bounding box center [441, 99] width 17 height 10
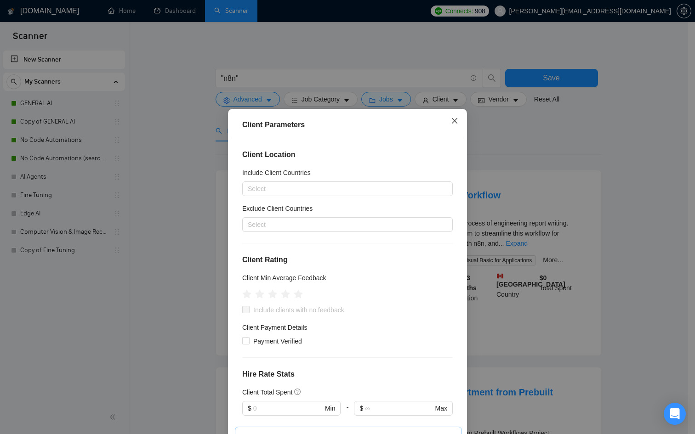
click at [448, 114] on span "Close" at bounding box center [454, 121] width 25 height 25
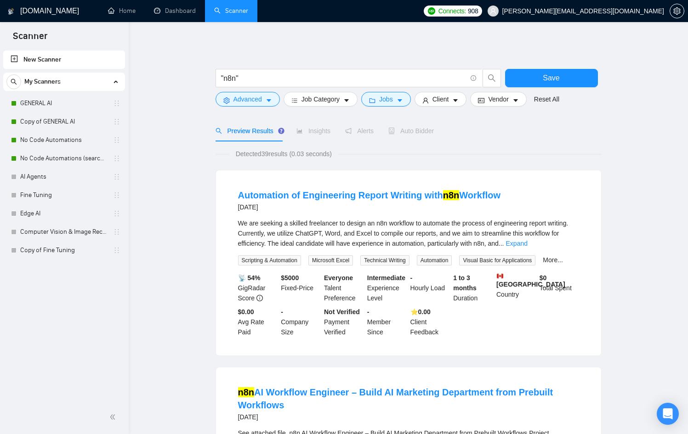
click at [403, 91] on div ""n8n"" at bounding box center [359, 80] width 290 height 23
click at [400, 100] on icon "caret-down" at bounding box center [400, 100] width 6 height 6
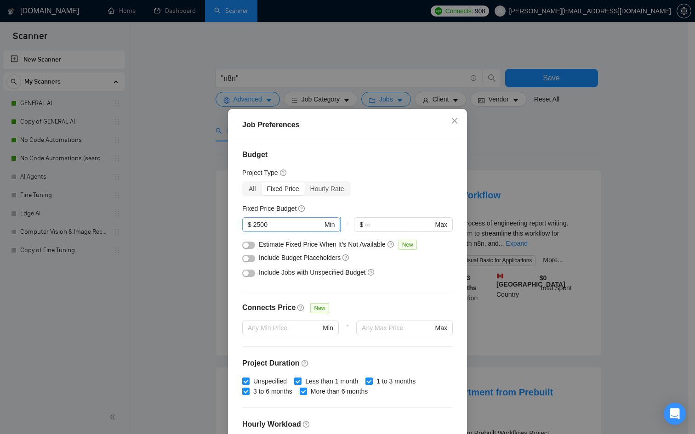
click at [257, 223] on input "2500" at bounding box center [287, 225] width 69 height 10
type input "3000"
click at [215, 216] on div "Job Preferences Budget Project Type All Fixed Price Hourly Rate Fixed Price Bud…" at bounding box center [347, 217] width 695 height 434
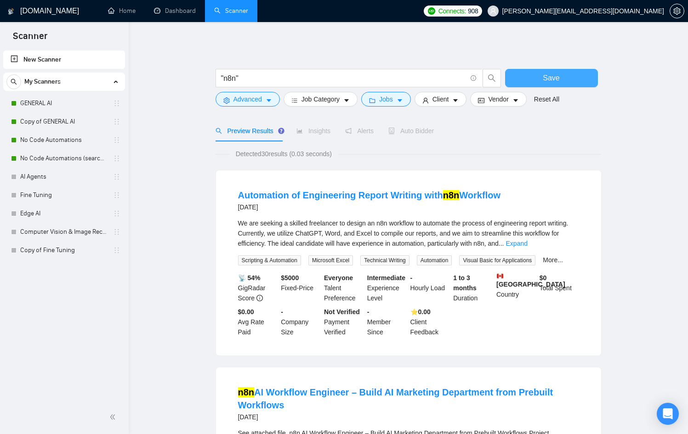
click at [542, 79] on button "Save" at bounding box center [551, 78] width 93 height 18
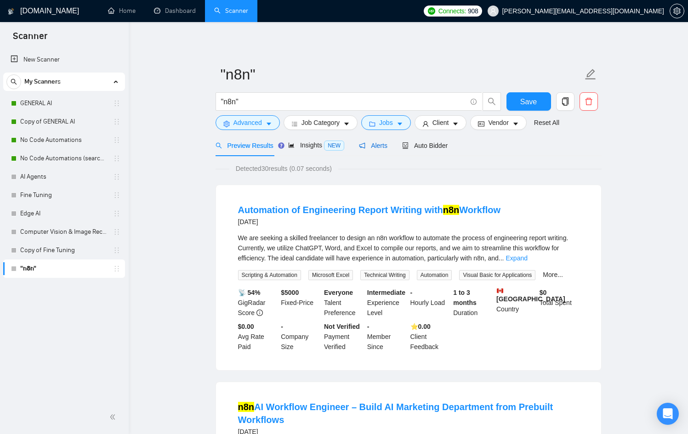
click at [376, 146] on span "Alerts" at bounding box center [373, 145] width 29 height 7
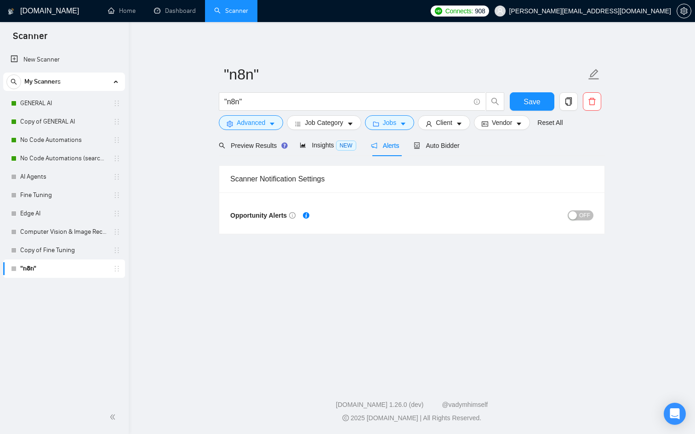
click at [584, 213] on span "OFF" at bounding box center [584, 216] width 11 height 10
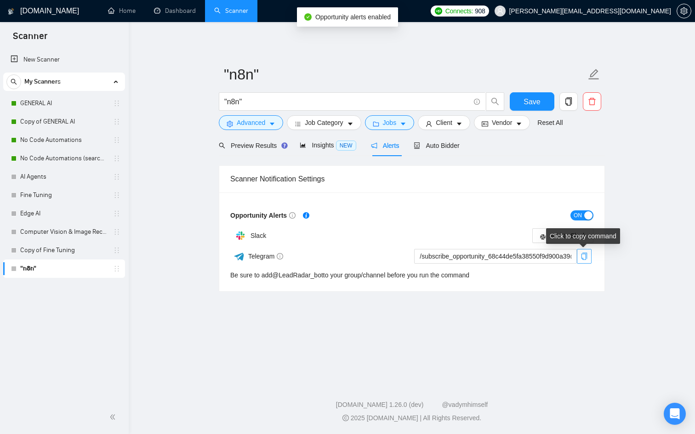
click at [588, 255] on icon "copy" at bounding box center [584, 256] width 7 height 7
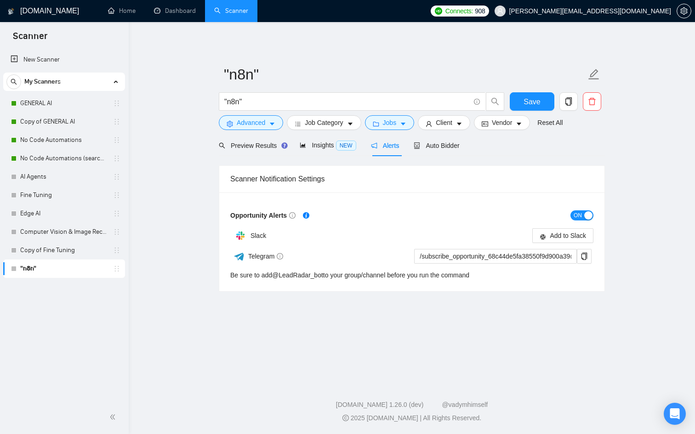
click at [49, 269] on link ""n8n"" at bounding box center [63, 269] width 87 height 18
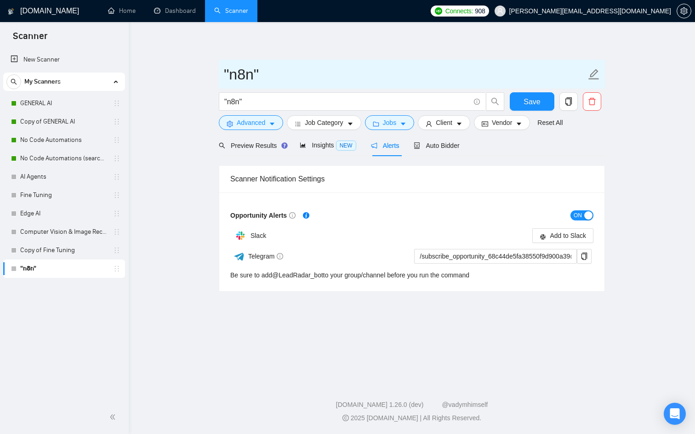
click at [456, 76] on input ""n8n"" at bounding box center [405, 74] width 362 height 23
type input "n8n Big Budgets"
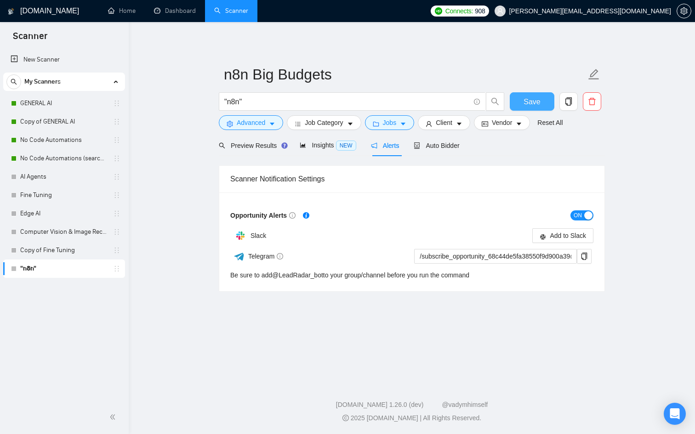
click at [533, 97] on span "Save" at bounding box center [532, 101] width 17 height 11
click at [70, 61] on link "New Scanner" at bounding box center [64, 60] width 107 height 18
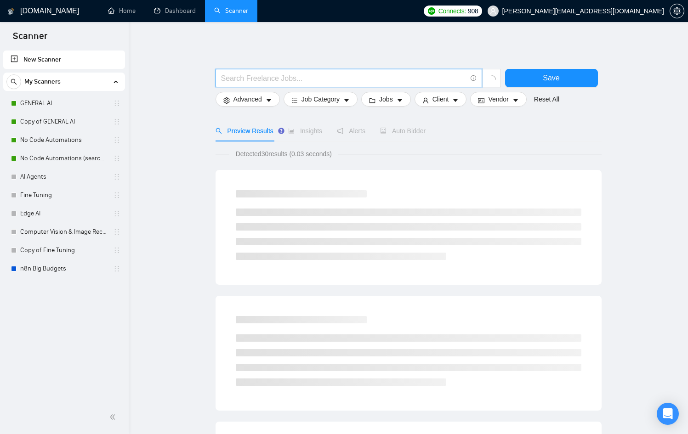
click at [275, 76] on input "text" at bounding box center [343, 78] width 245 height 11
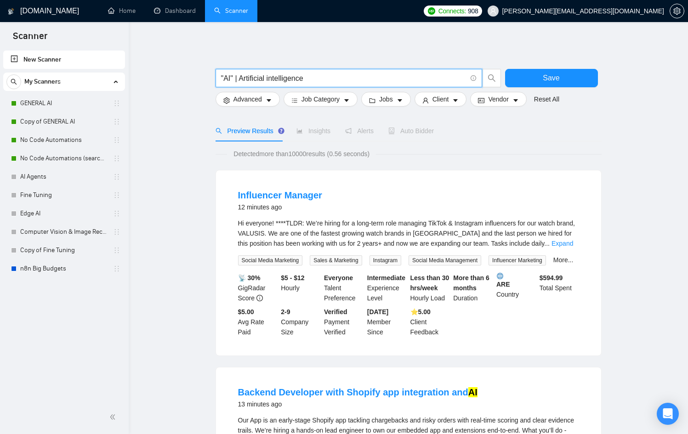
click at [275, 76] on input ""AI" | Artificial intelligence" at bounding box center [343, 78] width 245 height 11
click at [320, 82] on input ""AI" | Artificial intelligence" at bounding box center [343, 78] width 245 height 11
click at [240, 76] on input ""AI" | Artificial intelligence"" at bounding box center [343, 78] width 245 height 11
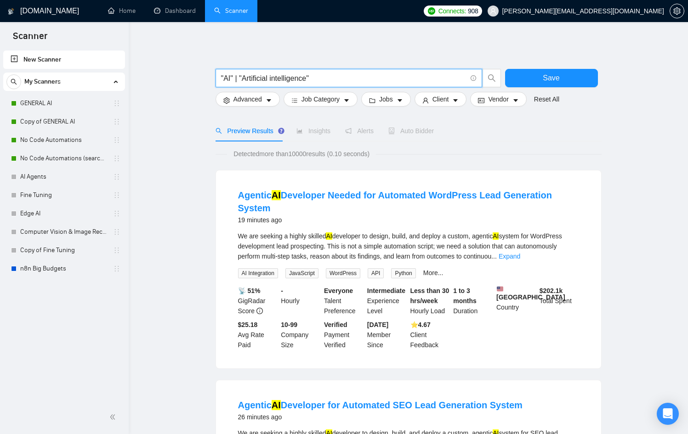
click at [222, 77] on input ""AI" | "Artificial intelligence"" at bounding box center [343, 78] width 245 height 11
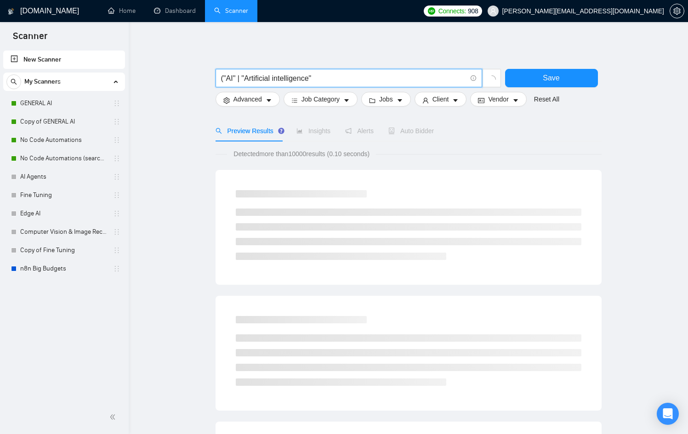
click at [335, 79] on input "("AI" | "Artificial intelligence"" at bounding box center [343, 78] width 245 height 11
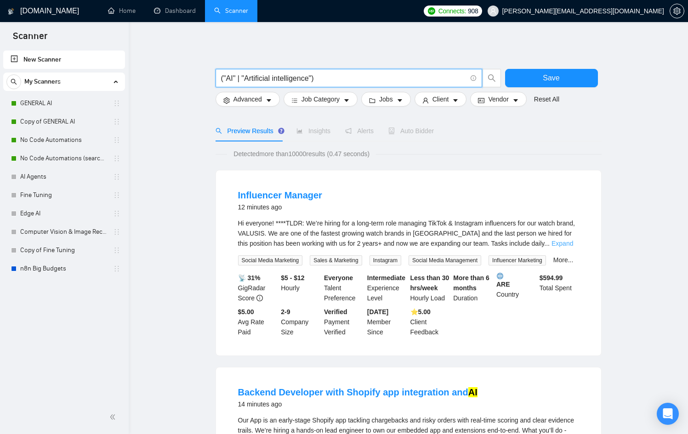
type input "("AI" | "Artificial intelligence")"
click at [559, 245] on link "Expand" at bounding box center [563, 243] width 22 height 7
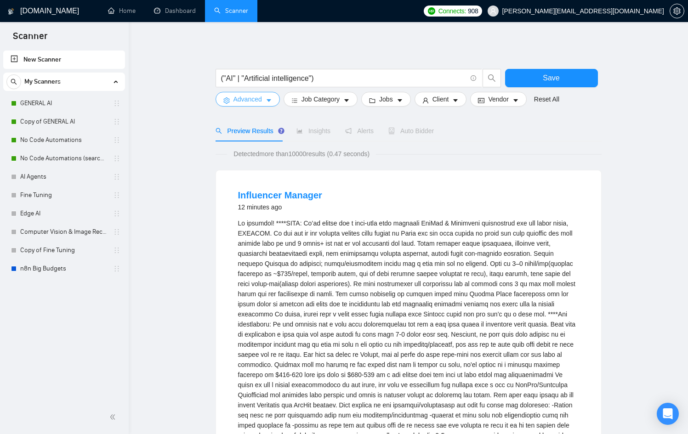
click at [257, 100] on span "Advanced" at bounding box center [248, 99] width 29 height 10
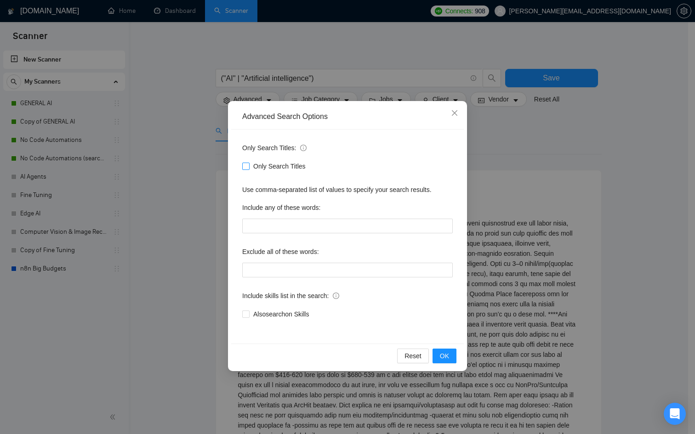
click at [284, 163] on span "Only Search Titles" at bounding box center [280, 166] width 60 height 10
click at [249, 163] on input "Only Search Titles" at bounding box center [245, 166] width 6 height 6
checkbox input "true"
click at [442, 358] on span "OK" at bounding box center [444, 356] width 9 height 10
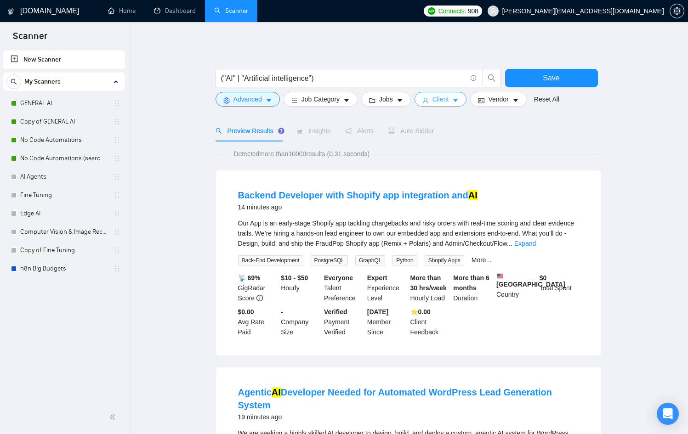
click at [439, 103] on span "Client" at bounding box center [441, 99] width 17 height 10
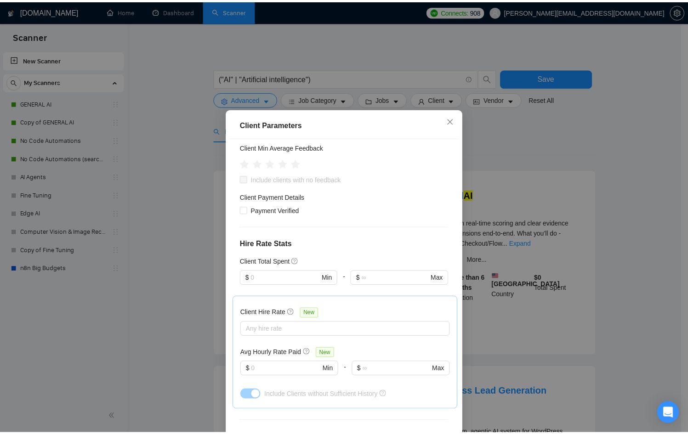
scroll to position [137, 0]
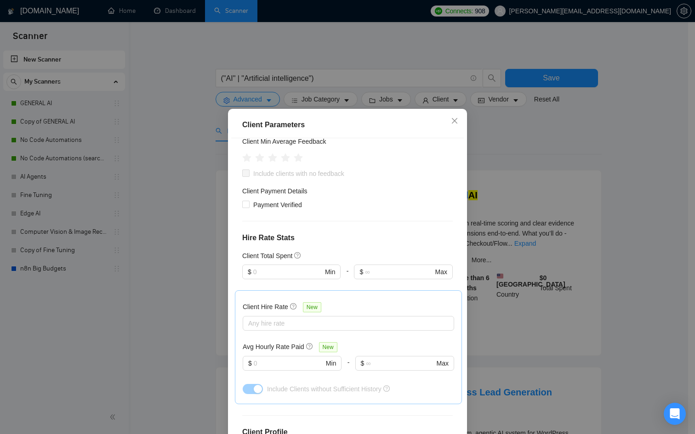
click at [519, 126] on div "Client Parameters Client Location Include Client Countries Select Exclude Clien…" at bounding box center [347, 217] width 695 height 434
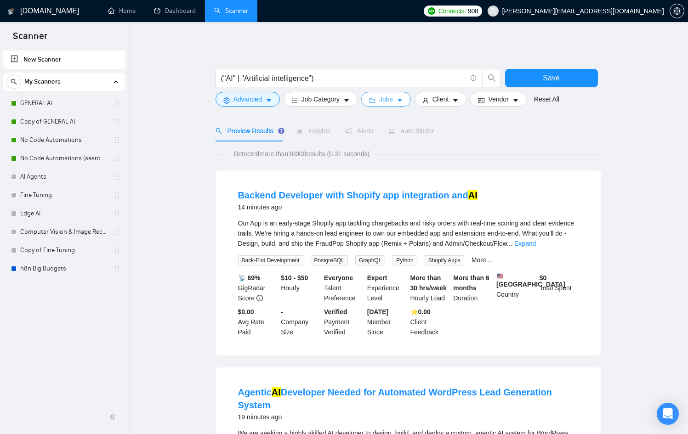
click at [382, 96] on span "Jobs" at bounding box center [386, 99] width 14 height 10
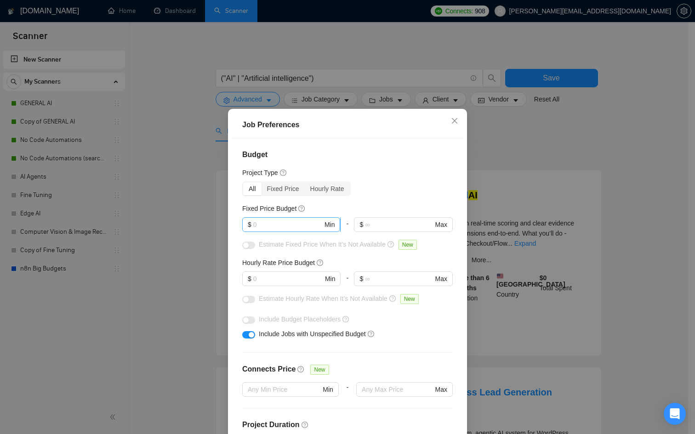
click at [262, 225] on input "text" at bounding box center [287, 225] width 69 height 10
type input "3000"
click at [193, 358] on div "Job Preferences Budget Project Type All Fixed Price Hourly Rate Fixed Price Bud…" at bounding box center [347, 217] width 695 height 434
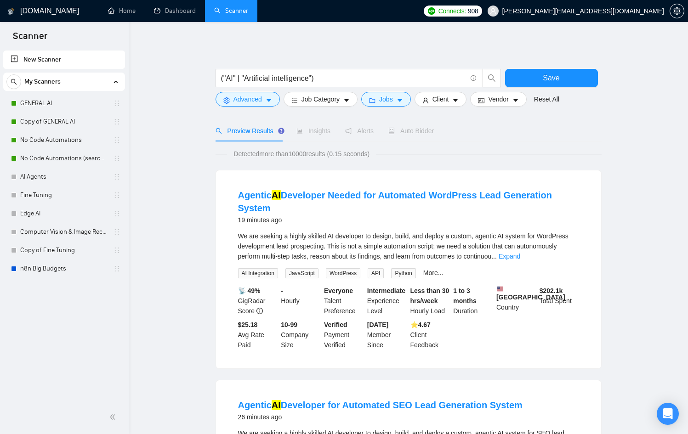
click at [567, 249] on div "We are seeking a highly skilled AI developer to design, build, and deploy a cus…" at bounding box center [408, 254] width 341 height 47
click at [520, 253] on link "Expand" at bounding box center [510, 256] width 22 height 7
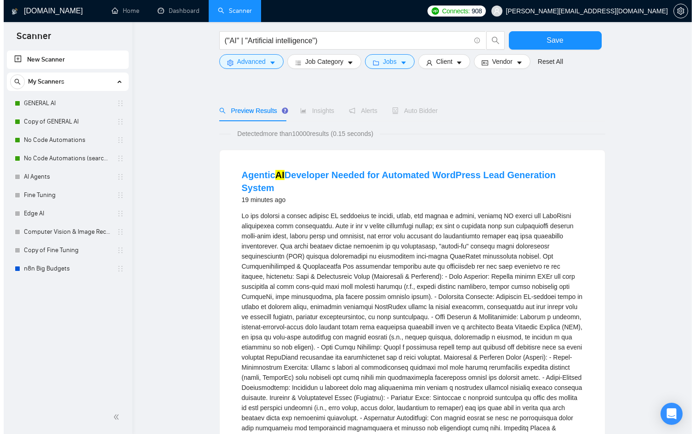
scroll to position [0, 0]
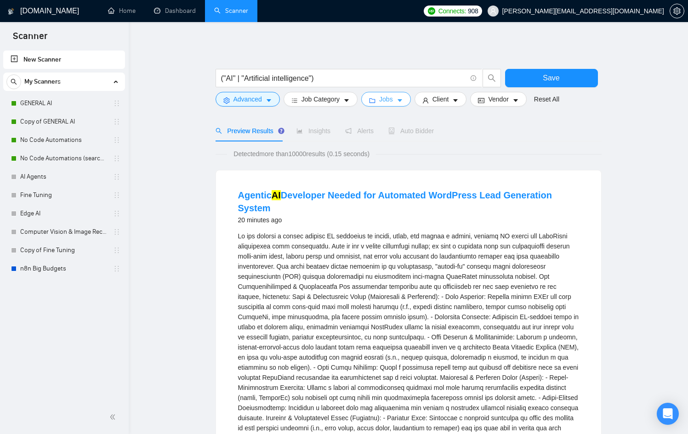
click at [401, 101] on icon "caret-down" at bounding box center [400, 100] width 6 height 6
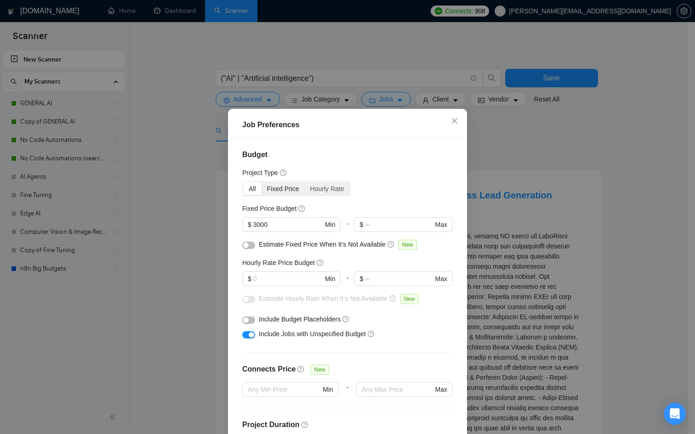
click at [282, 189] on div "Fixed Price" at bounding box center [283, 189] width 43 height 13
click at [262, 183] on input "Fixed Price" at bounding box center [262, 183] width 0 height 0
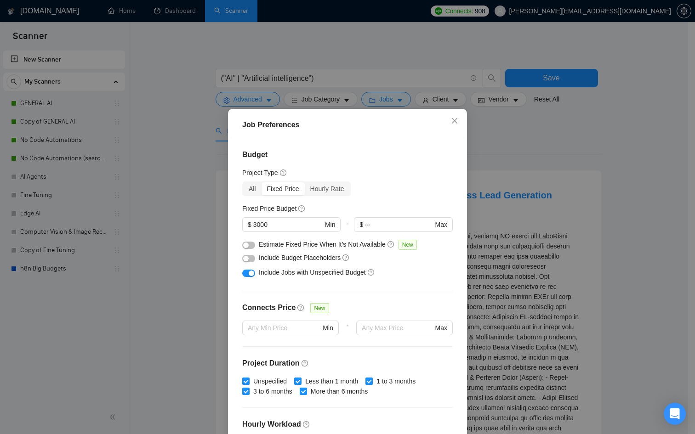
click at [201, 221] on div "Job Preferences Budget Project Type All Fixed Price Hourly Rate Fixed Price Bud…" at bounding box center [347, 217] width 695 height 434
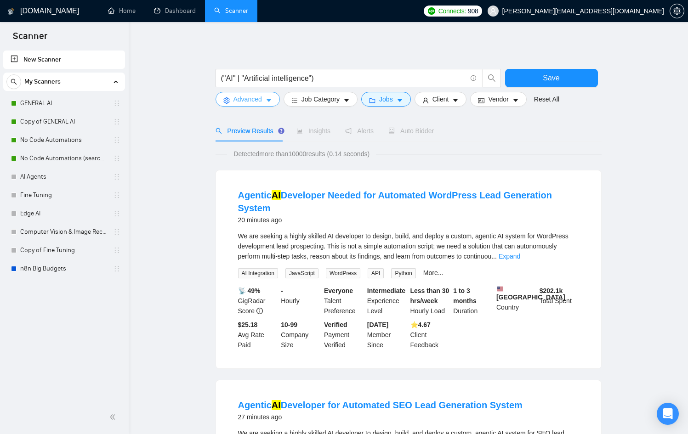
click at [265, 98] on button "Advanced" at bounding box center [248, 99] width 64 height 15
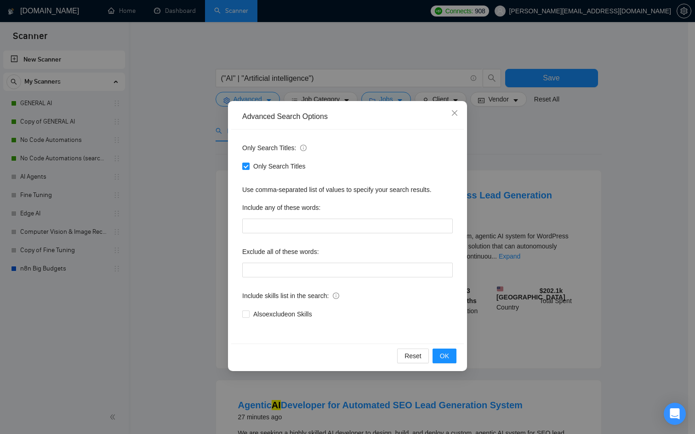
click at [552, 151] on div "Advanced Search Options Only Search Titles: Only Search Titles Use comma-separa…" at bounding box center [347, 217] width 695 height 434
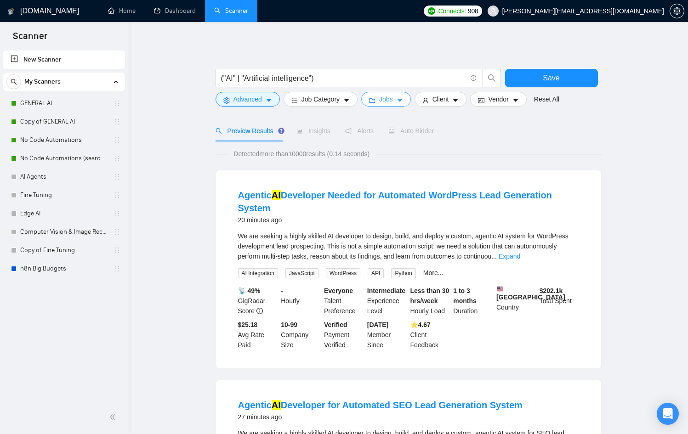
click at [384, 103] on span "Jobs" at bounding box center [386, 99] width 14 height 10
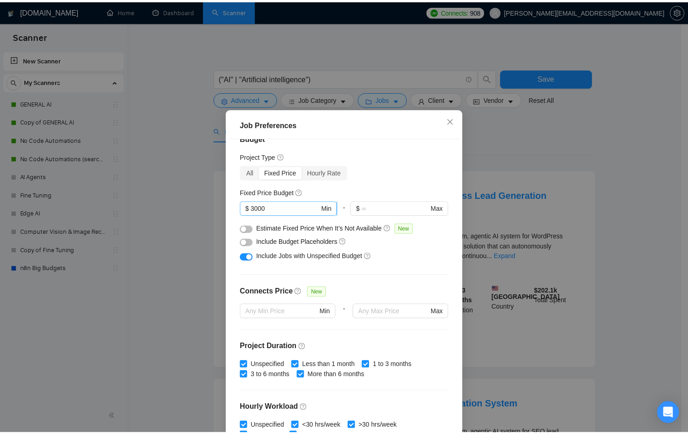
scroll to position [23, 0]
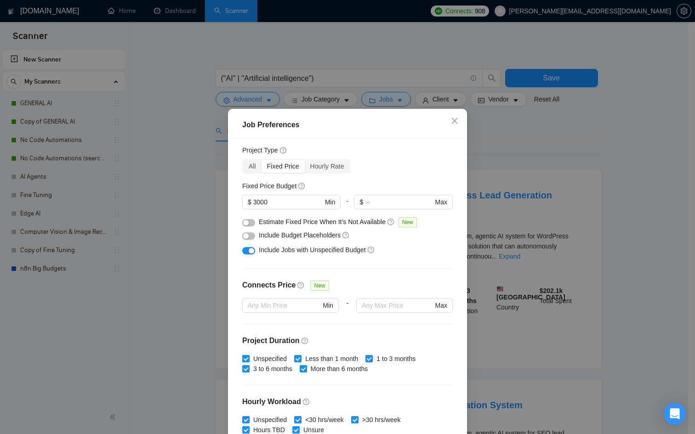
click at [249, 250] on div "button" at bounding box center [252, 251] width 6 height 6
click at [549, 255] on div "Job Preferences Budget Project Type All Fixed Price Hourly Rate Fixed Price Bud…" at bounding box center [347, 217] width 695 height 434
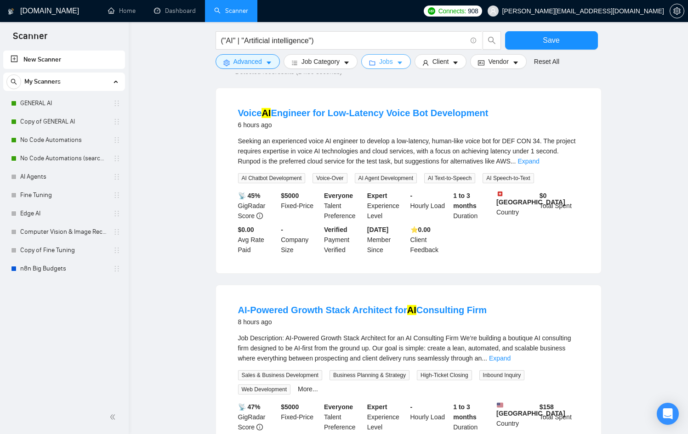
scroll to position [82, 0]
click at [511, 360] on link "Expand" at bounding box center [500, 358] width 22 height 7
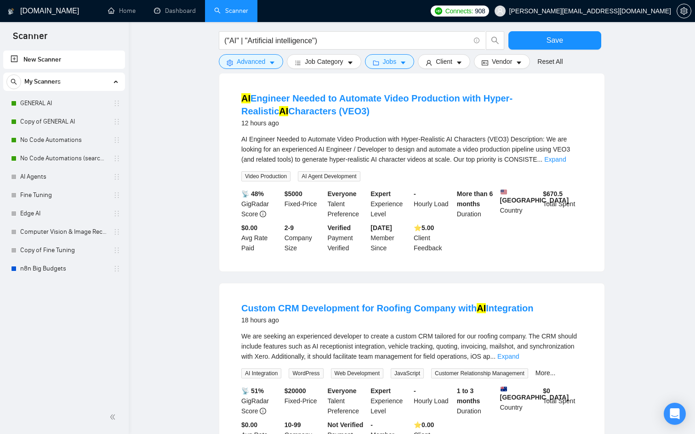
scroll to position [1109, 0]
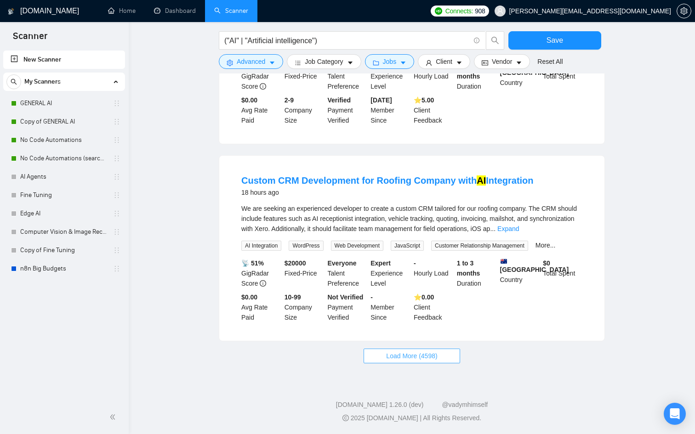
click at [409, 359] on span "Load More (4598)" at bounding box center [411, 356] width 51 height 10
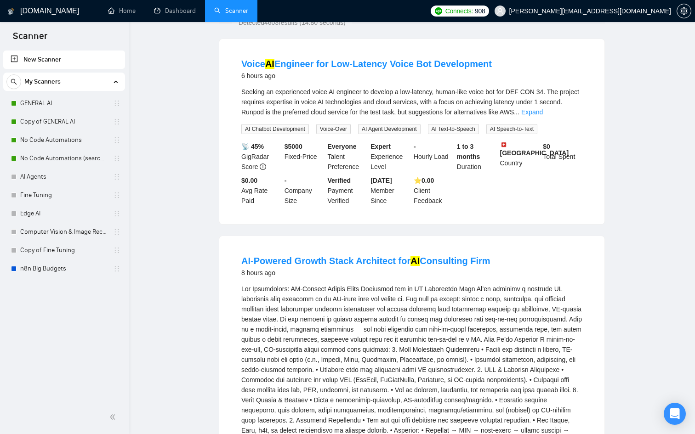
scroll to position [0, 0]
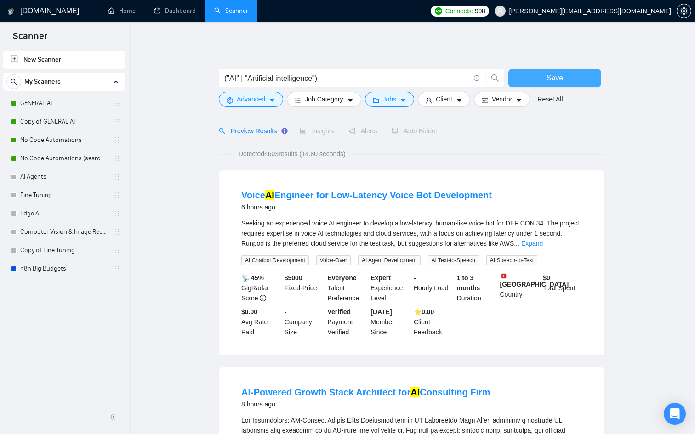
click at [542, 82] on button "Save" at bounding box center [554, 78] width 93 height 18
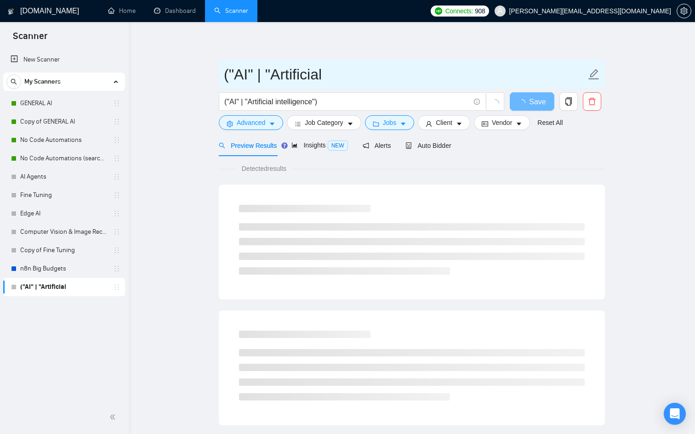
click at [469, 86] on span "("AI" | "Artificial" at bounding box center [412, 74] width 386 height 29
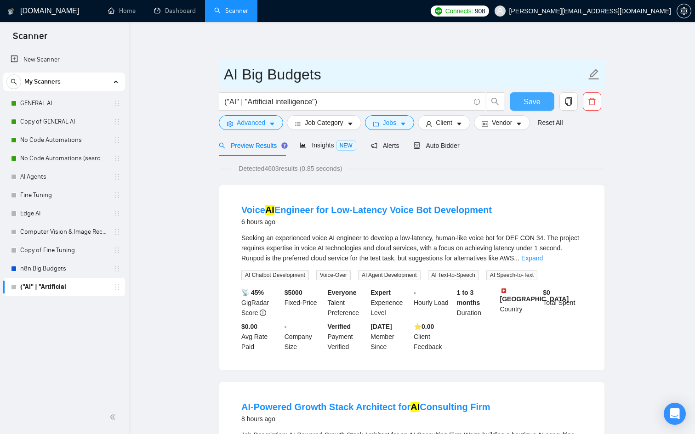
type input "AI Big Budgets"
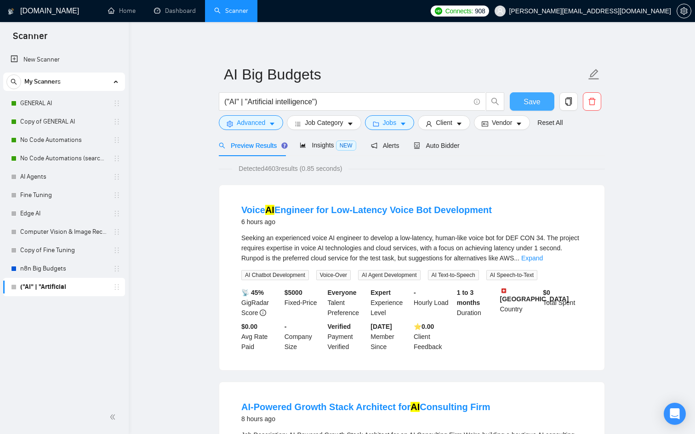
click at [536, 110] on button "Save" at bounding box center [532, 101] width 45 height 18
click at [389, 145] on span "Alerts" at bounding box center [385, 145] width 29 height 7
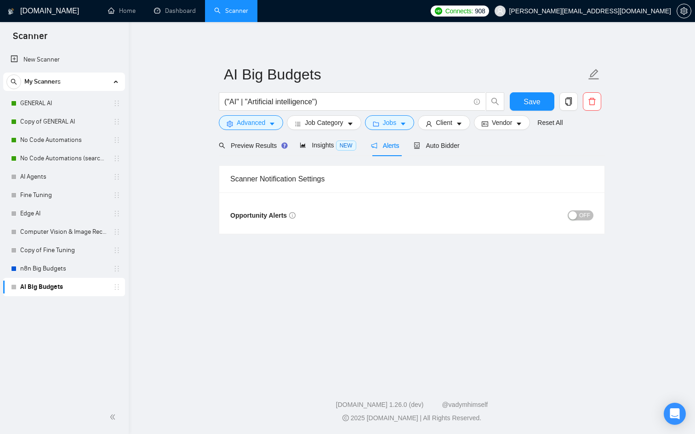
click at [587, 215] on span "OFF" at bounding box center [584, 216] width 11 height 10
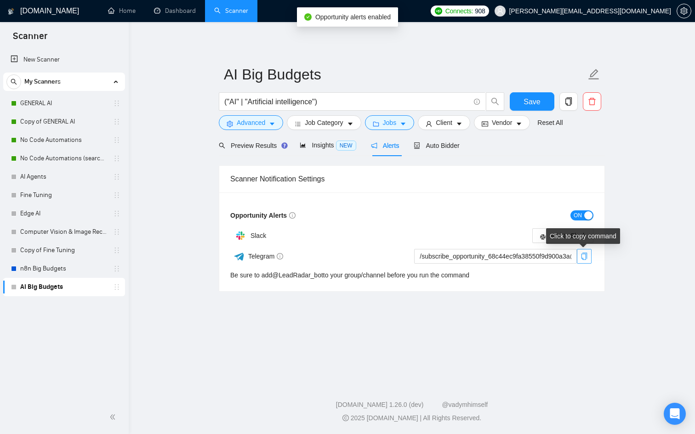
click at [582, 254] on icon "copy" at bounding box center [585, 256] width 6 height 7
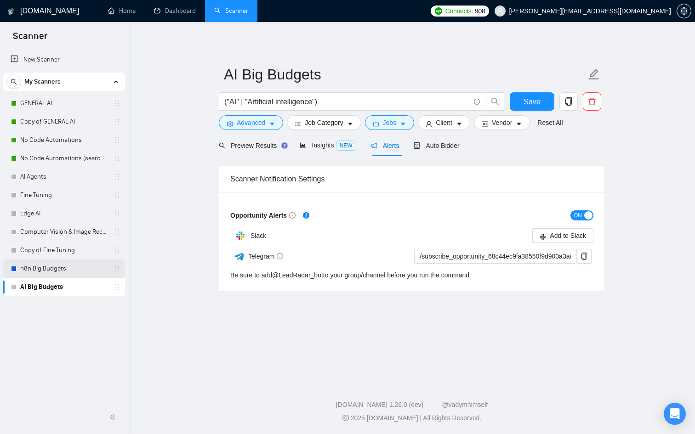
click at [55, 264] on link "n8n Big Budgets" at bounding box center [63, 269] width 87 height 18
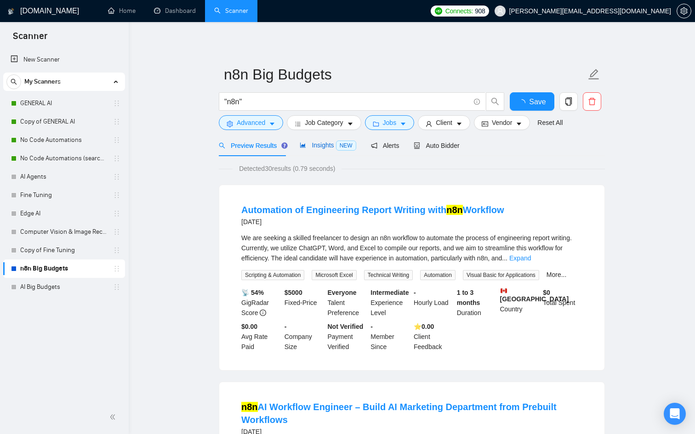
click at [336, 144] on span "Insights NEW" at bounding box center [328, 145] width 56 height 7
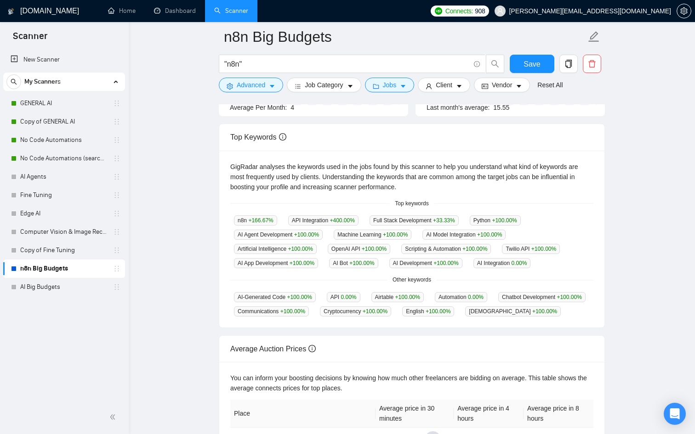
scroll to position [150, 0]
click at [75, 286] on link "AI Big Budgets" at bounding box center [63, 287] width 87 height 18
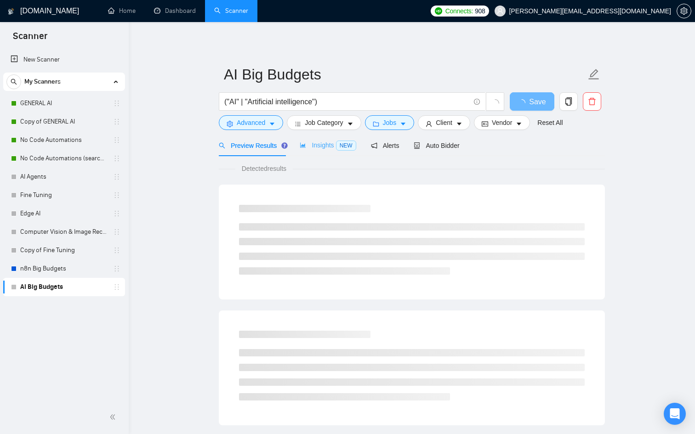
click at [323, 136] on div "Insights NEW" at bounding box center [328, 146] width 56 height 22
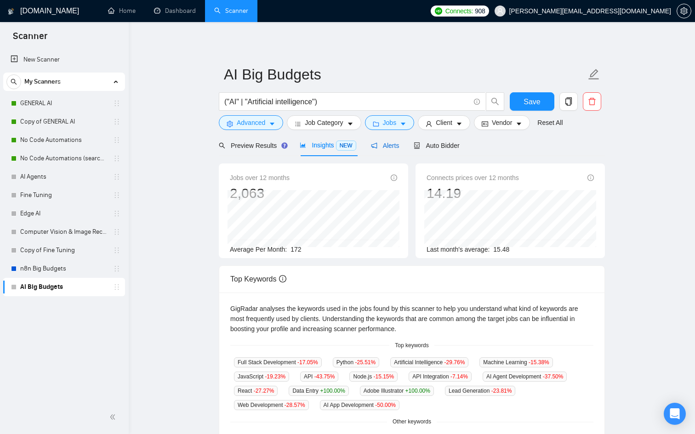
click at [390, 142] on span "Alerts" at bounding box center [385, 145] width 29 height 7
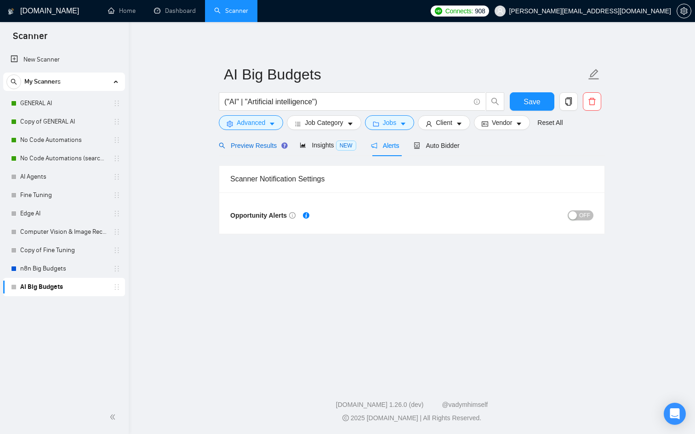
click at [255, 143] on span "Preview Results" at bounding box center [252, 145] width 66 height 7
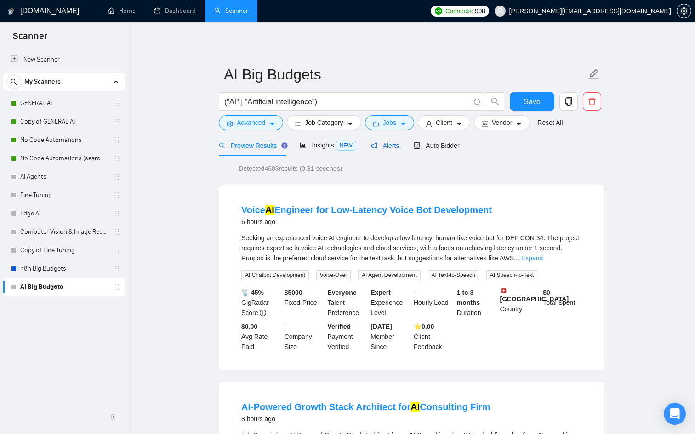
click at [390, 147] on span "Alerts" at bounding box center [385, 145] width 29 height 7
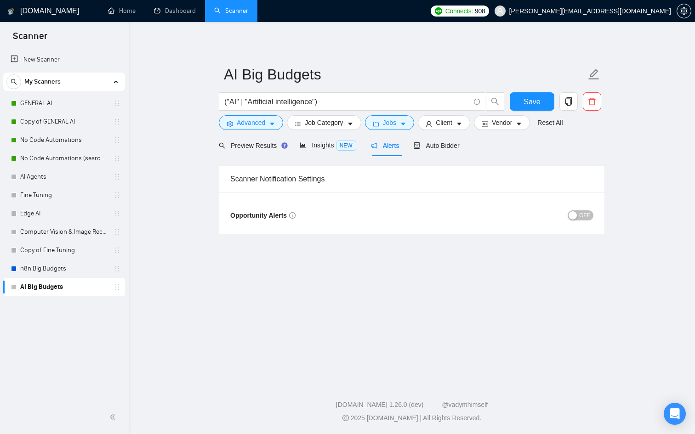
click at [580, 217] on span "OFF" at bounding box center [584, 216] width 11 height 10
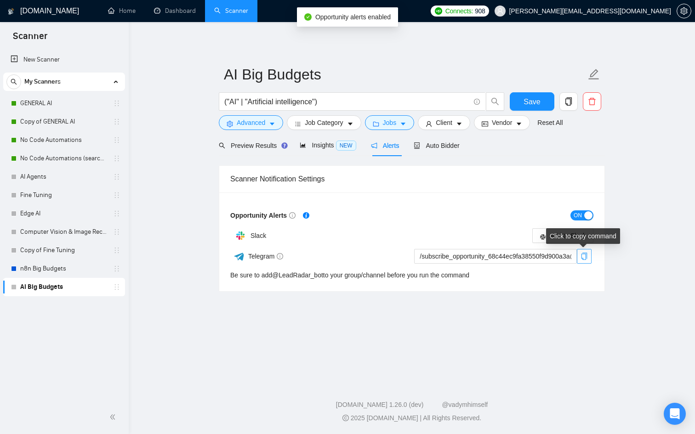
click at [585, 257] on icon "copy" at bounding box center [584, 256] width 7 height 7
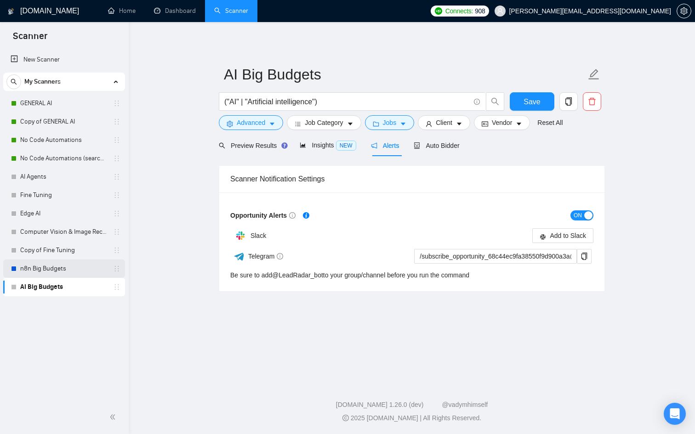
click at [67, 270] on link "n8n Big Budgets" at bounding box center [63, 269] width 87 height 18
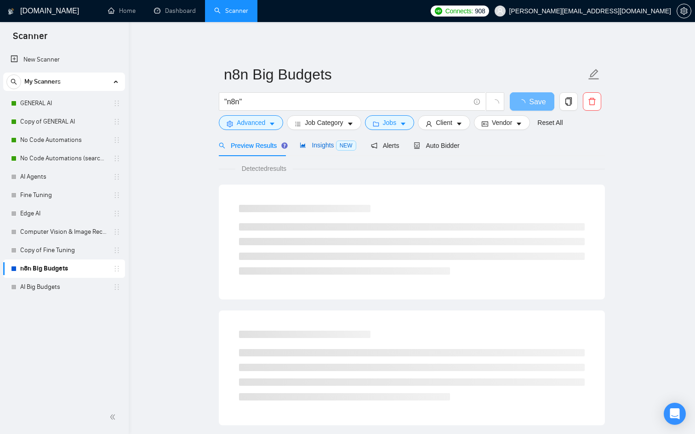
click at [337, 142] on span "Insights NEW" at bounding box center [328, 145] width 56 height 7
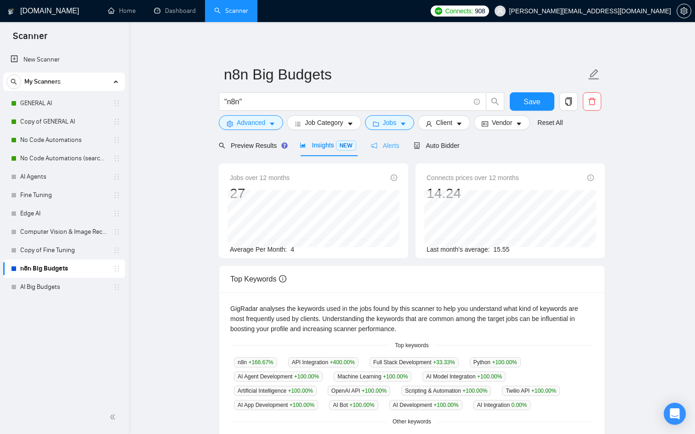
click at [389, 154] on div "Alerts" at bounding box center [385, 146] width 29 height 22
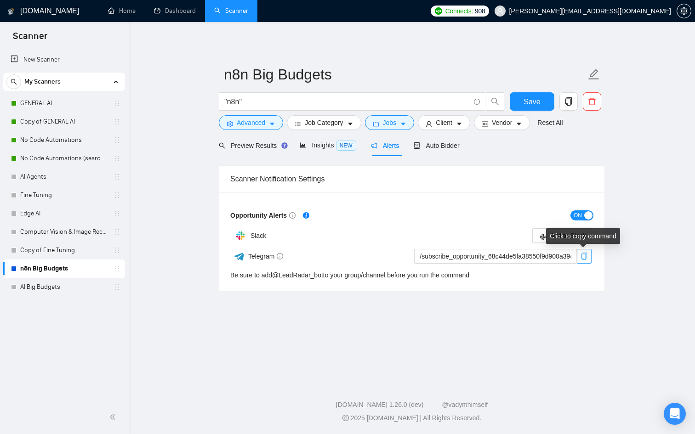
click at [587, 256] on icon "copy" at bounding box center [585, 256] width 6 height 7
